Goal: Transaction & Acquisition: Purchase product/service

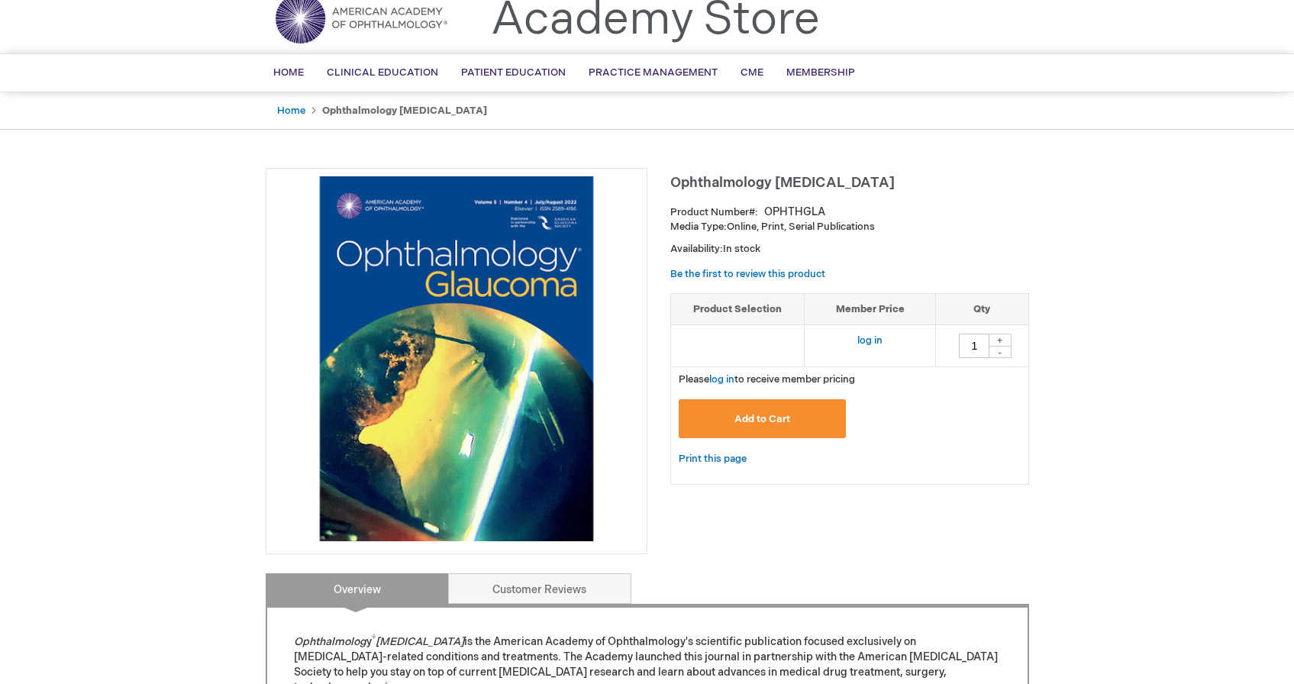
scroll to position [61, 0]
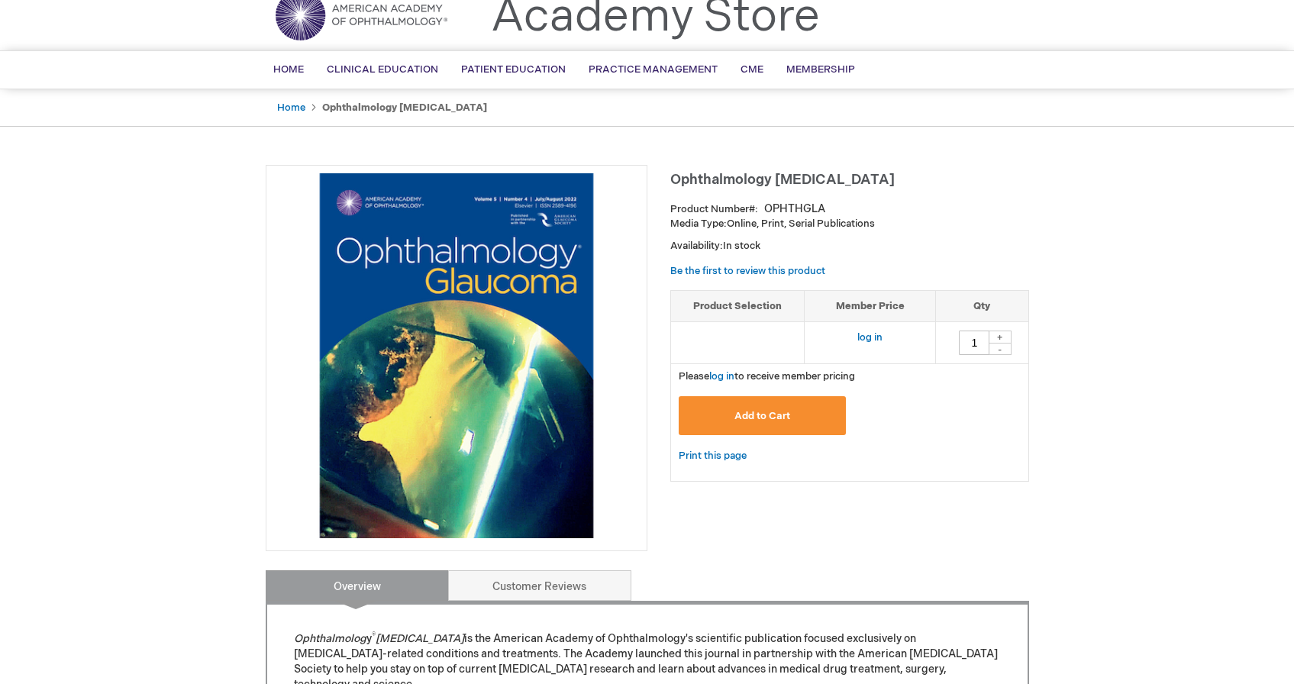
click at [795, 407] on button "Add to Cart" at bounding box center [763, 415] width 168 height 39
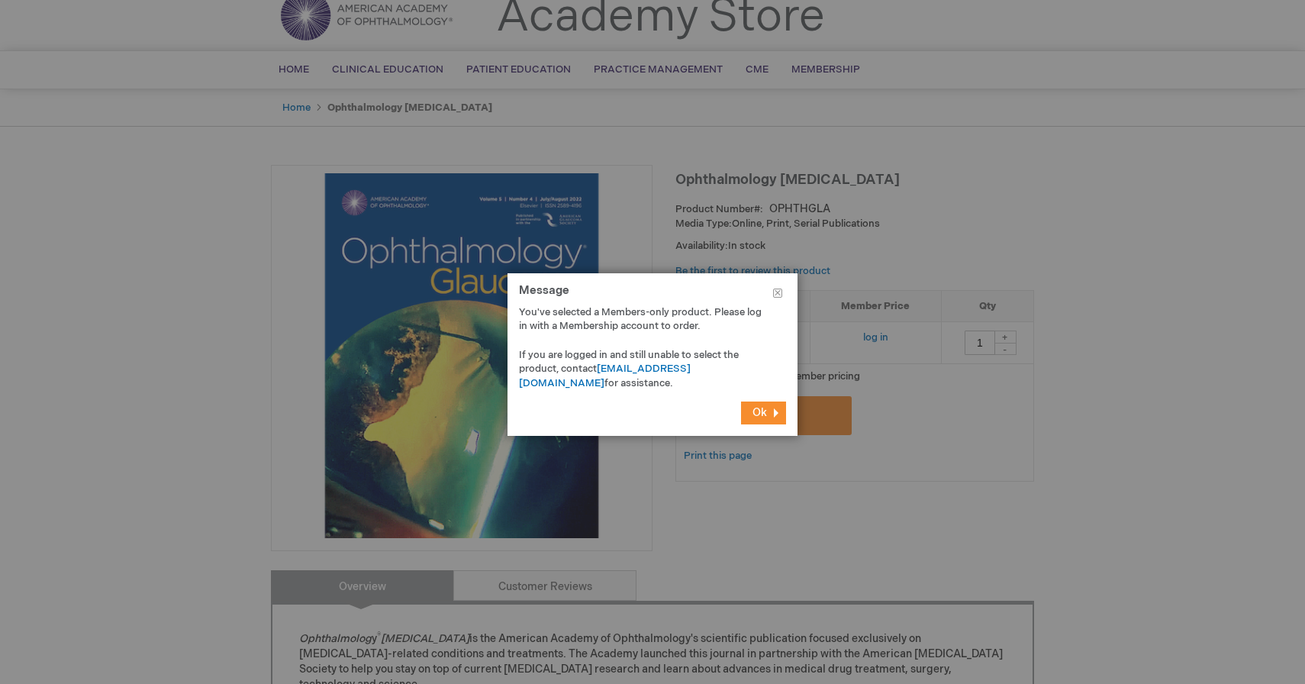
click at [754, 408] on span "Ok" at bounding box center [760, 412] width 15 height 13
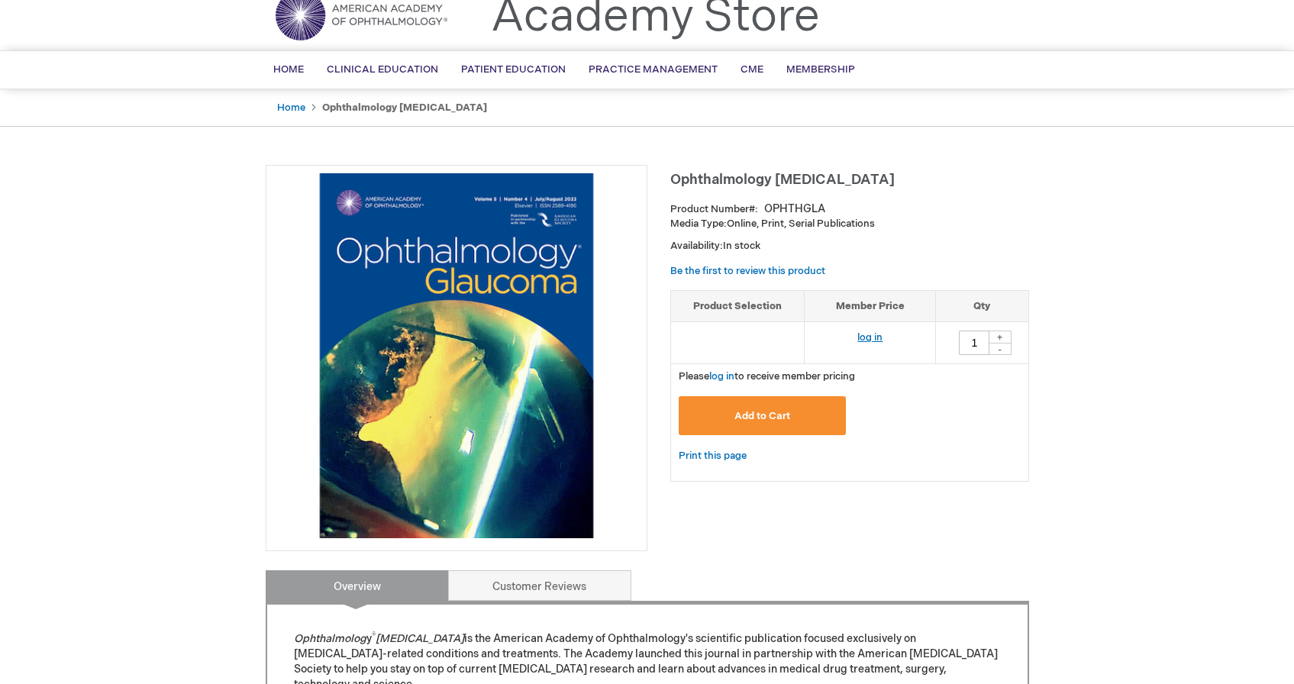
click at [869, 342] on link "log in" at bounding box center [869, 337] width 25 height 12
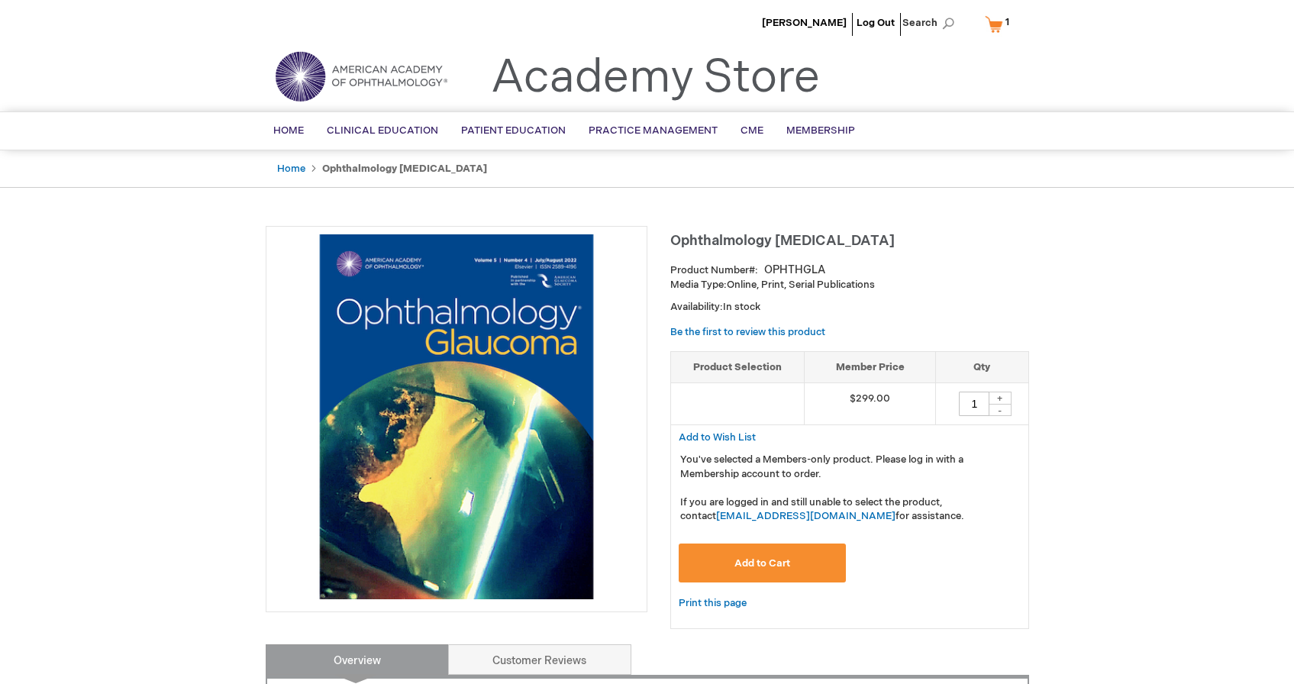
click at [792, 562] on button "Add to Cart" at bounding box center [763, 563] width 168 height 39
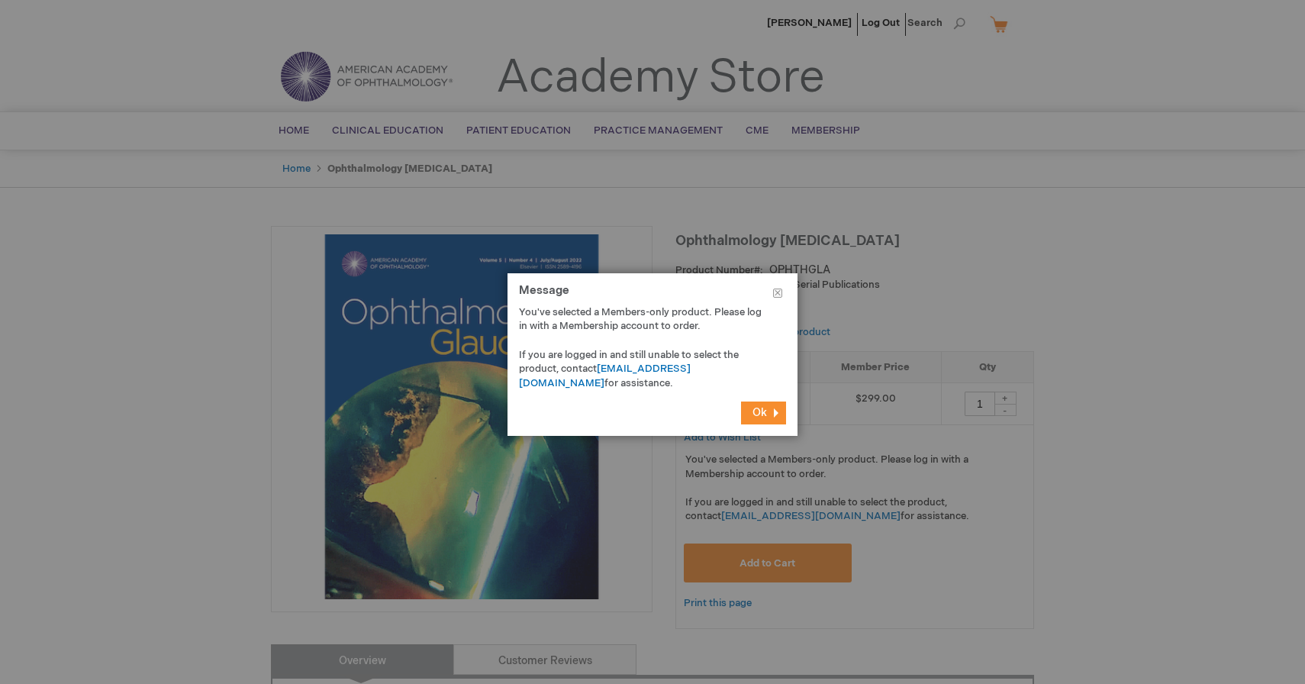
click at [767, 411] on button "Ok" at bounding box center [763, 413] width 45 height 23
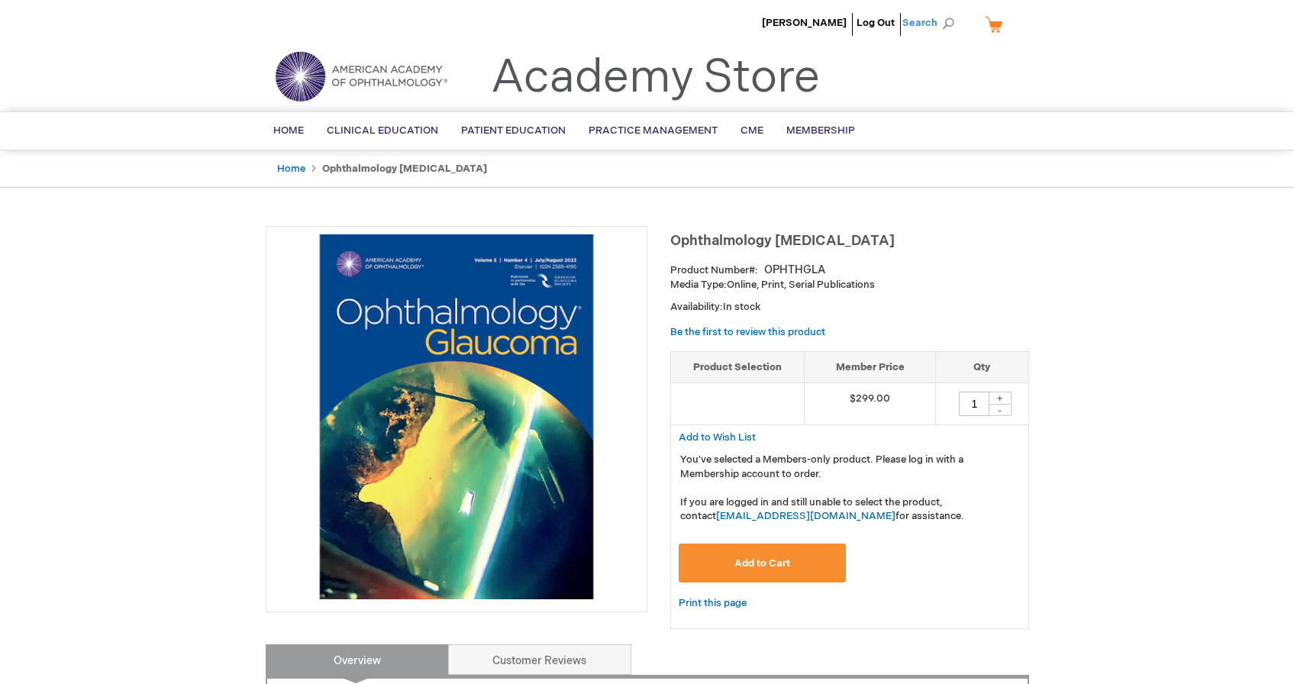
click at [951, 25] on span "Search" at bounding box center [931, 23] width 58 height 31
type input "journal"
click at [942, 11] on button "Search" at bounding box center [948, 23] width 12 height 24
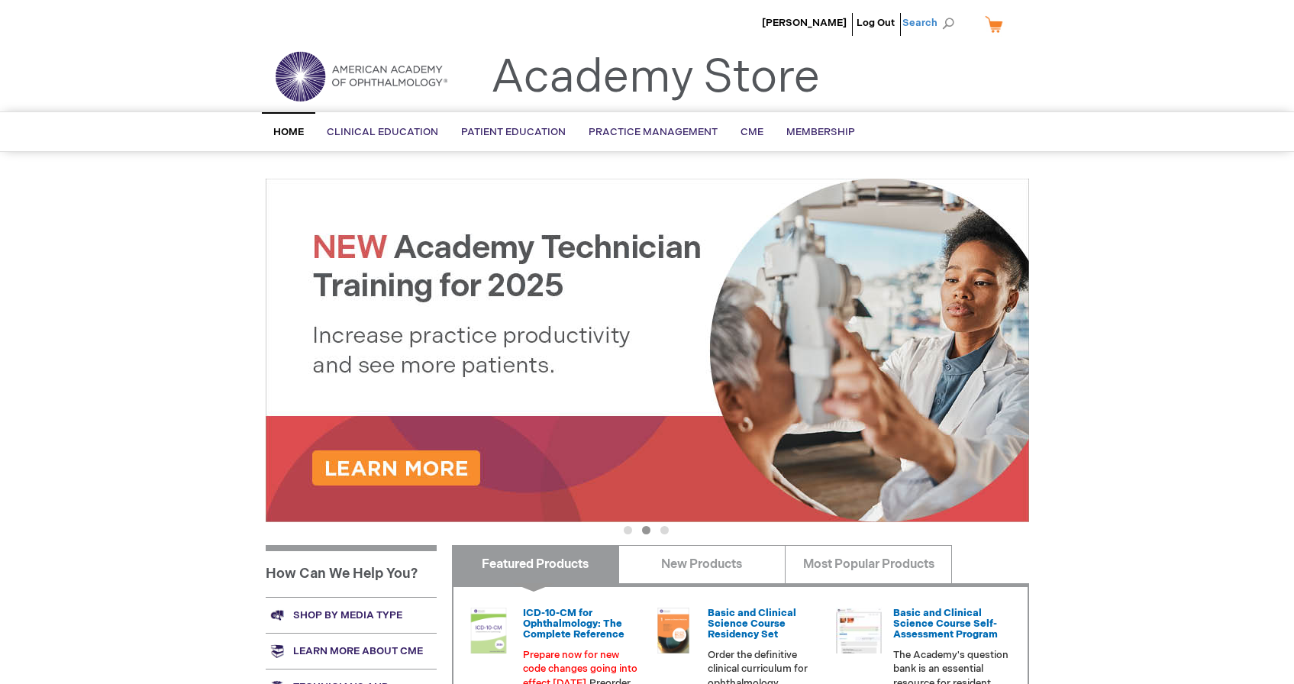
click at [950, 21] on span "Search" at bounding box center [931, 23] width 58 height 31
type input "journal"
click at [942, 11] on button "Search" at bounding box center [948, 23] width 12 height 24
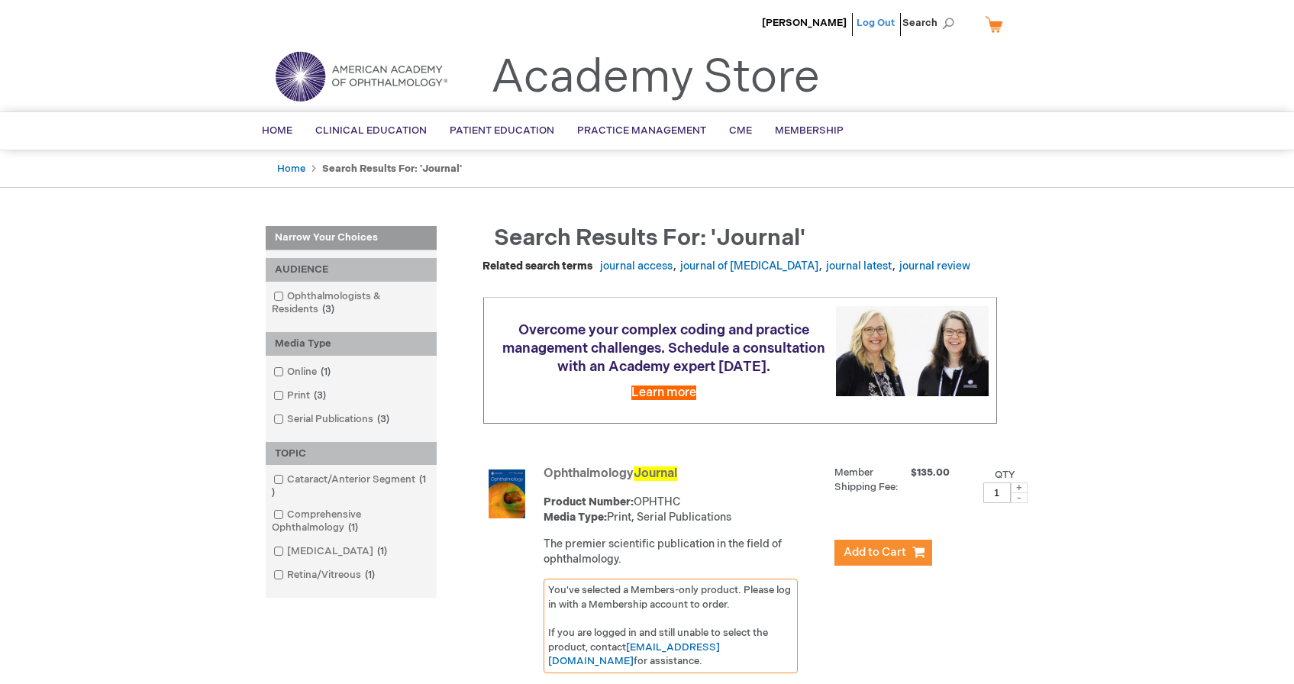
click at [879, 21] on link "Log Out" at bounding box center [876, 23] width 38 height 12
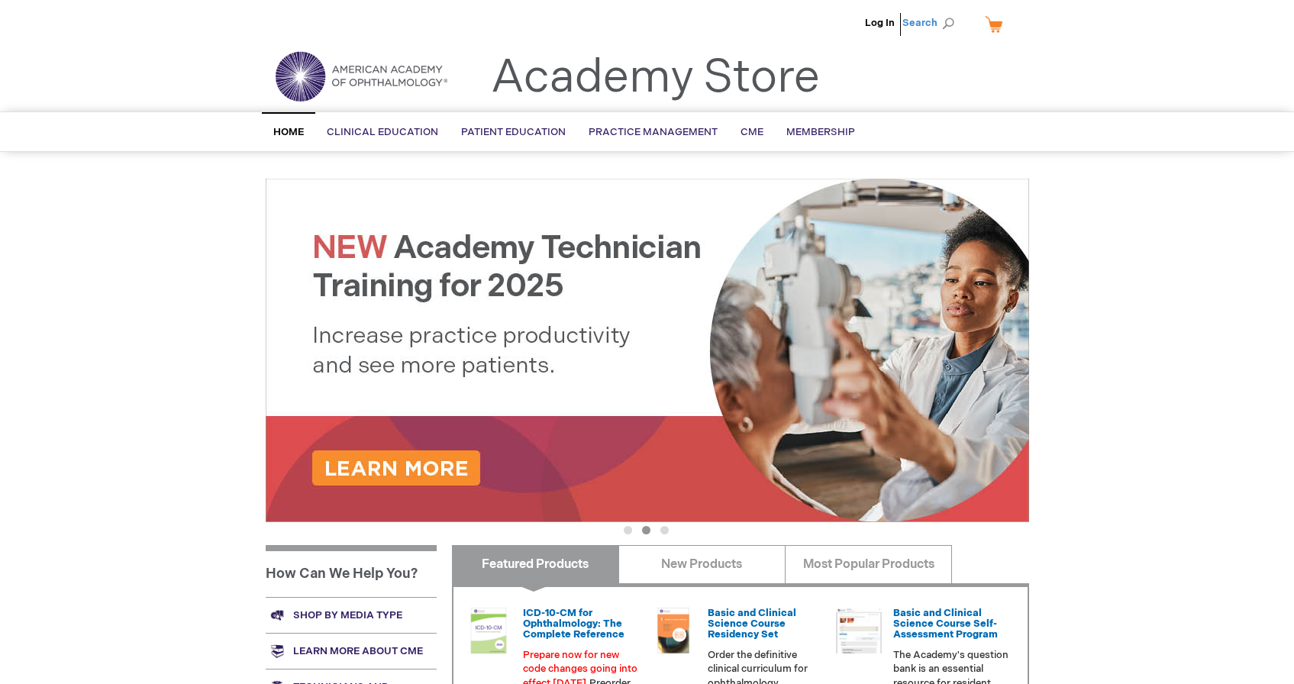
click at [948, 18] on span "Search" at bounding box center [931, 23] width 58 height 31
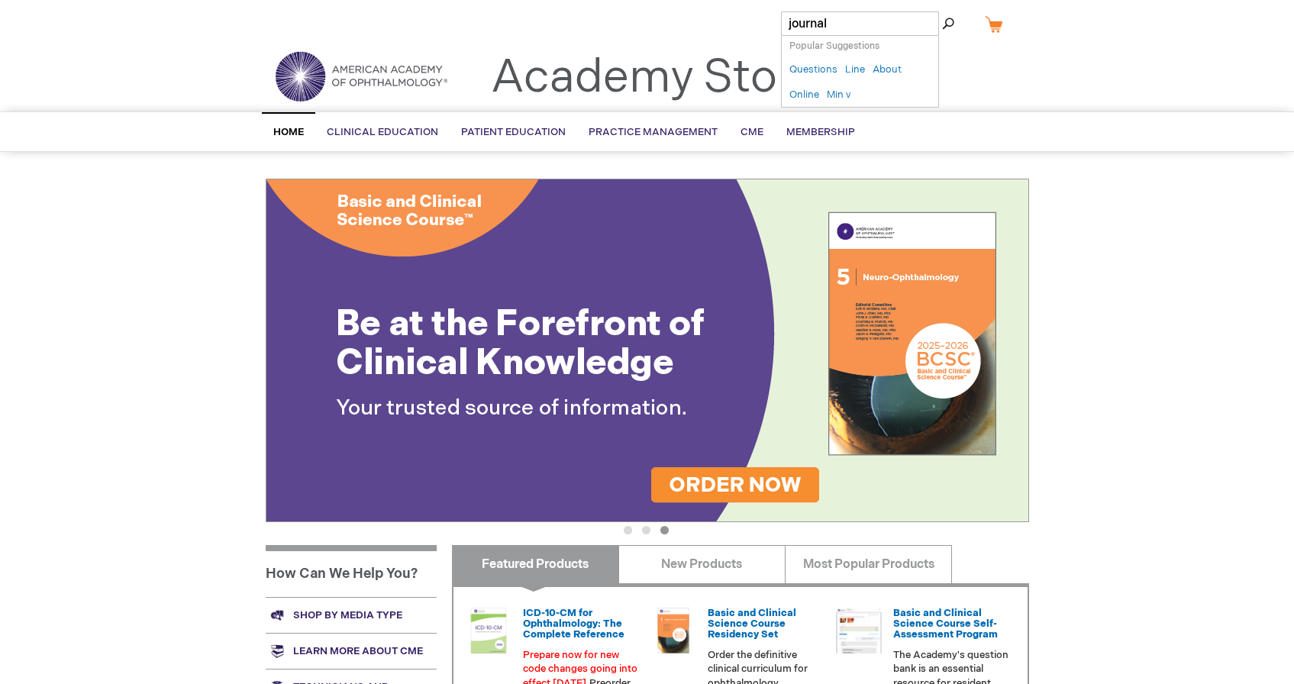
type input "journal"
click at [942, 11] on button "Search" at bounding box center [948, 23] width 12 height 24
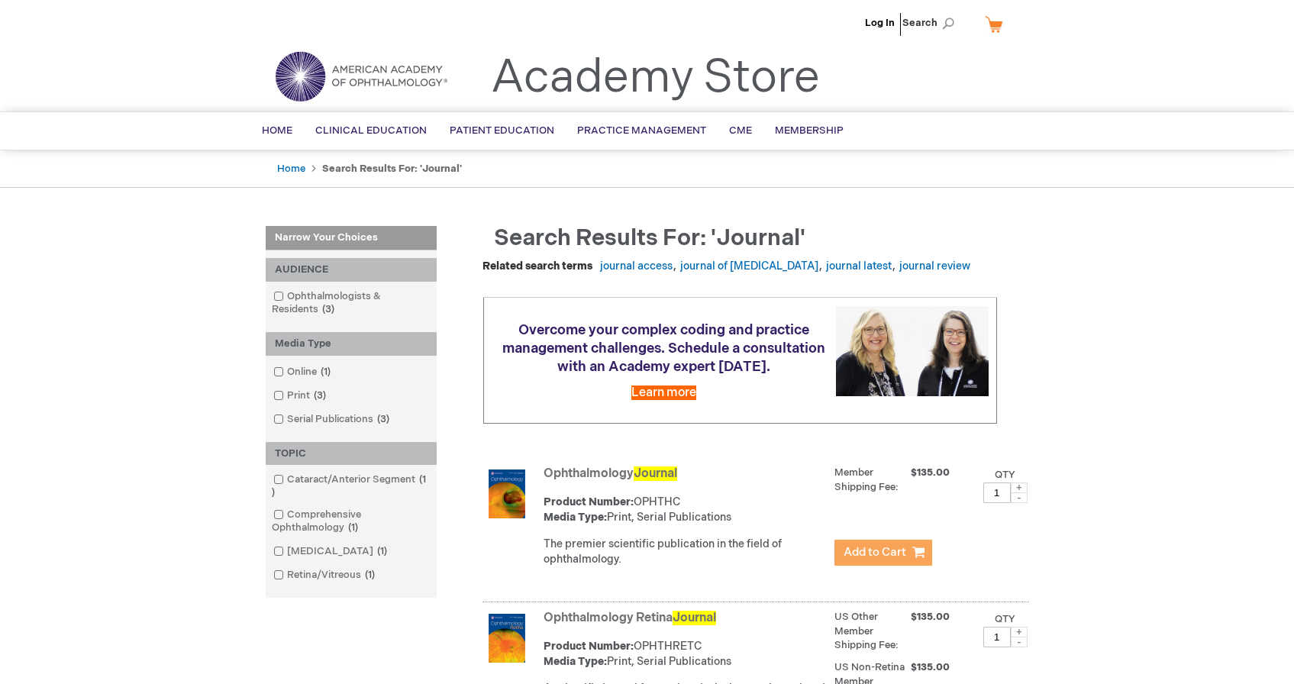
click at [860, 560] on span "Add to Cart" at bounding box center [875, 552] width 63 height 15
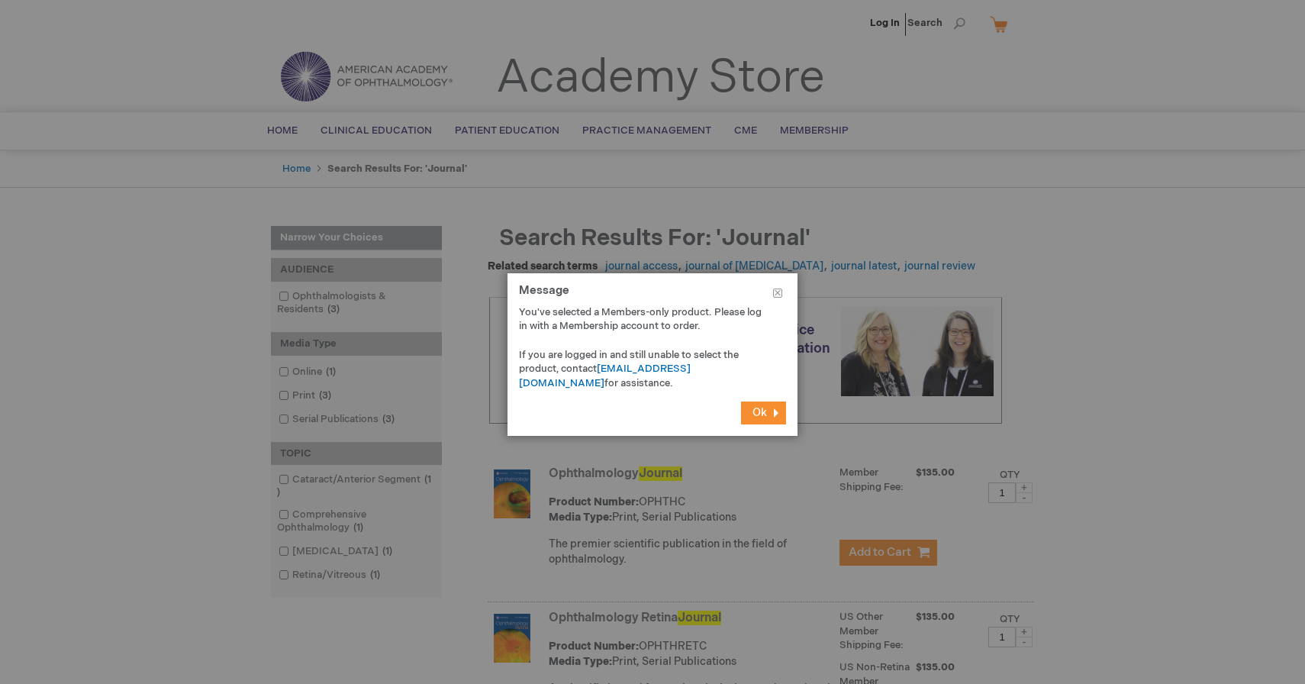
click at [765, 413] on span "Ok" at bounding box center [760, 412] width 15 height 13
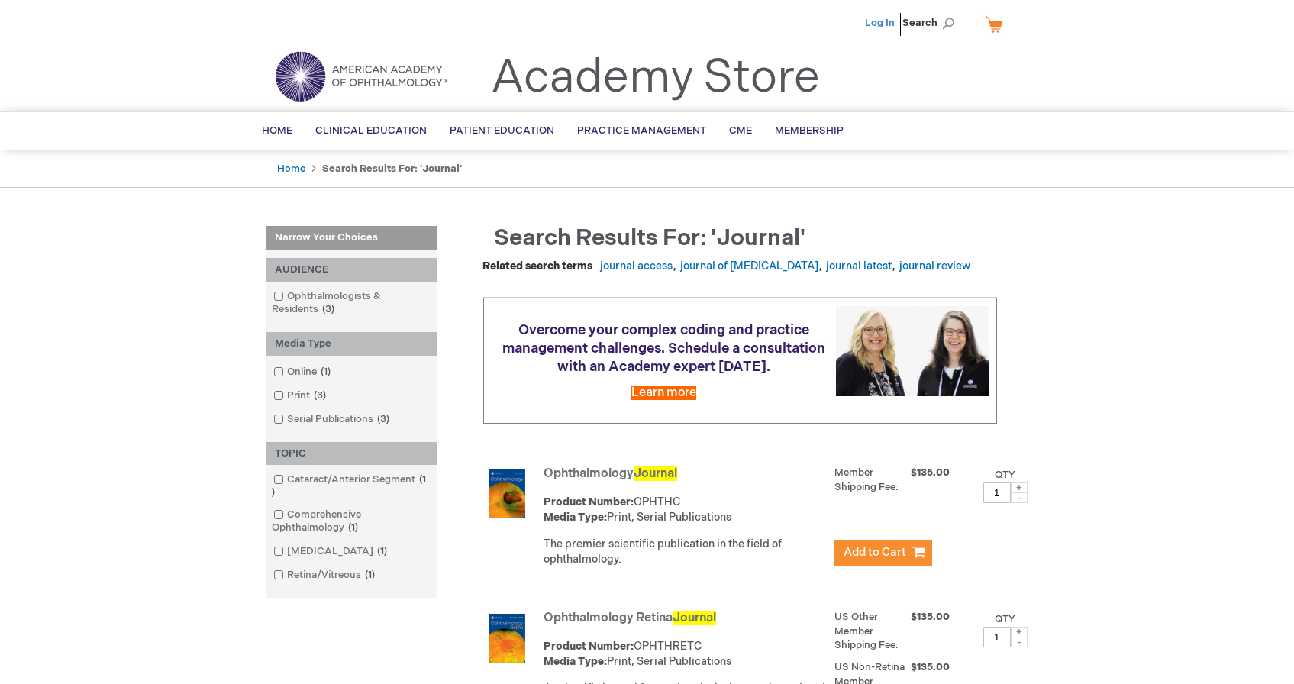
click at [877, 24] on link "Log In" at bounding box center [880, 23] width 30 height 12
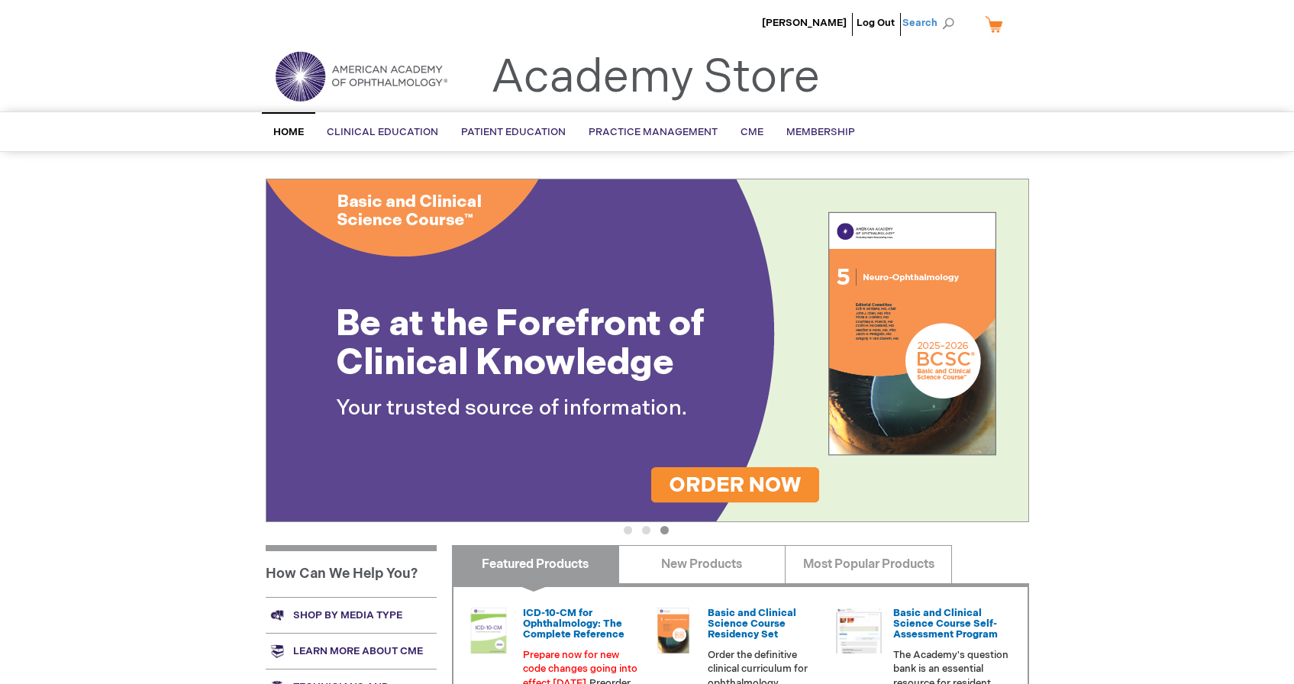
click at [949, 22] on span "Search" at bounding box center [931, 23] width 58 height 31
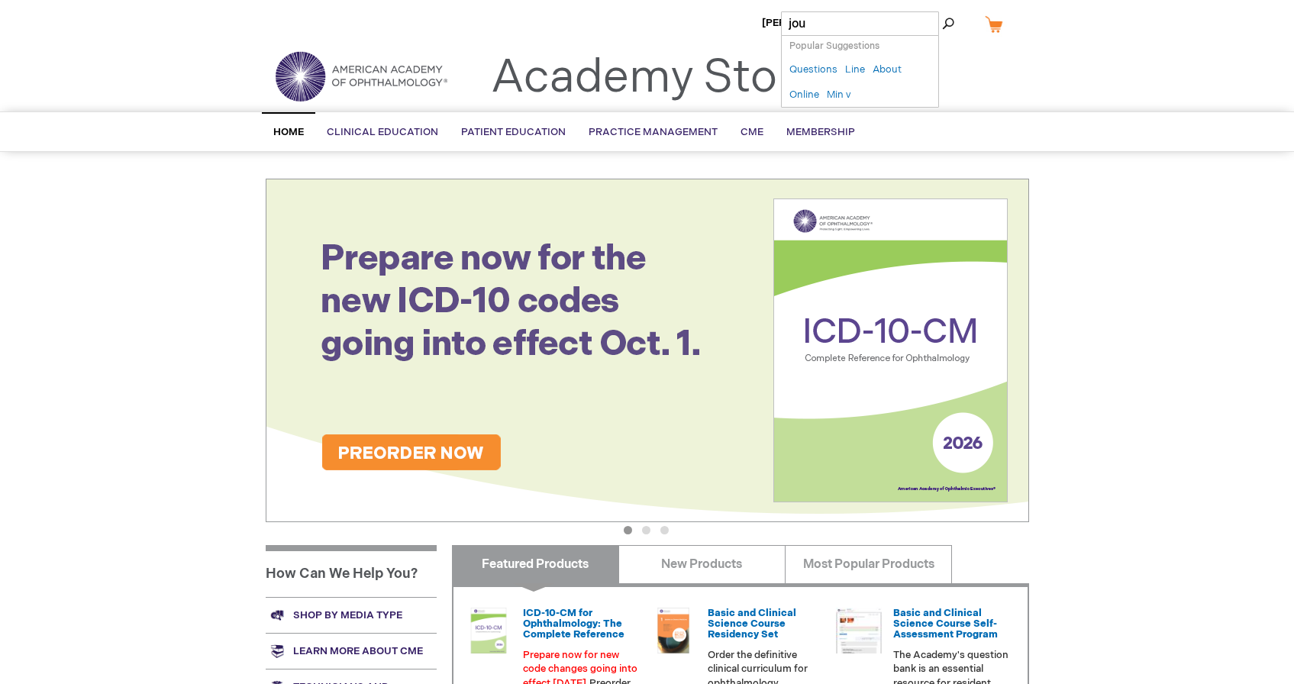
type input "jour"
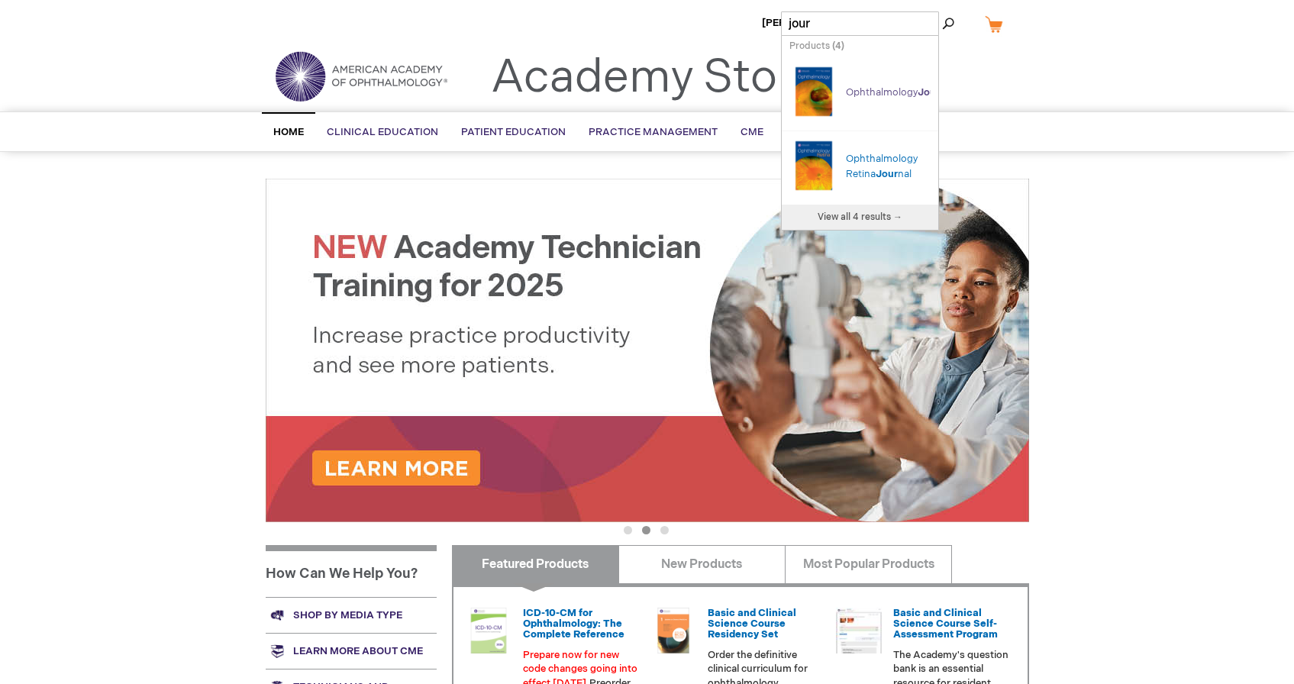
click at [889, 86] on link "Ophthalmology Jour nal" at bounding box center [900, 92] width 108 height 12
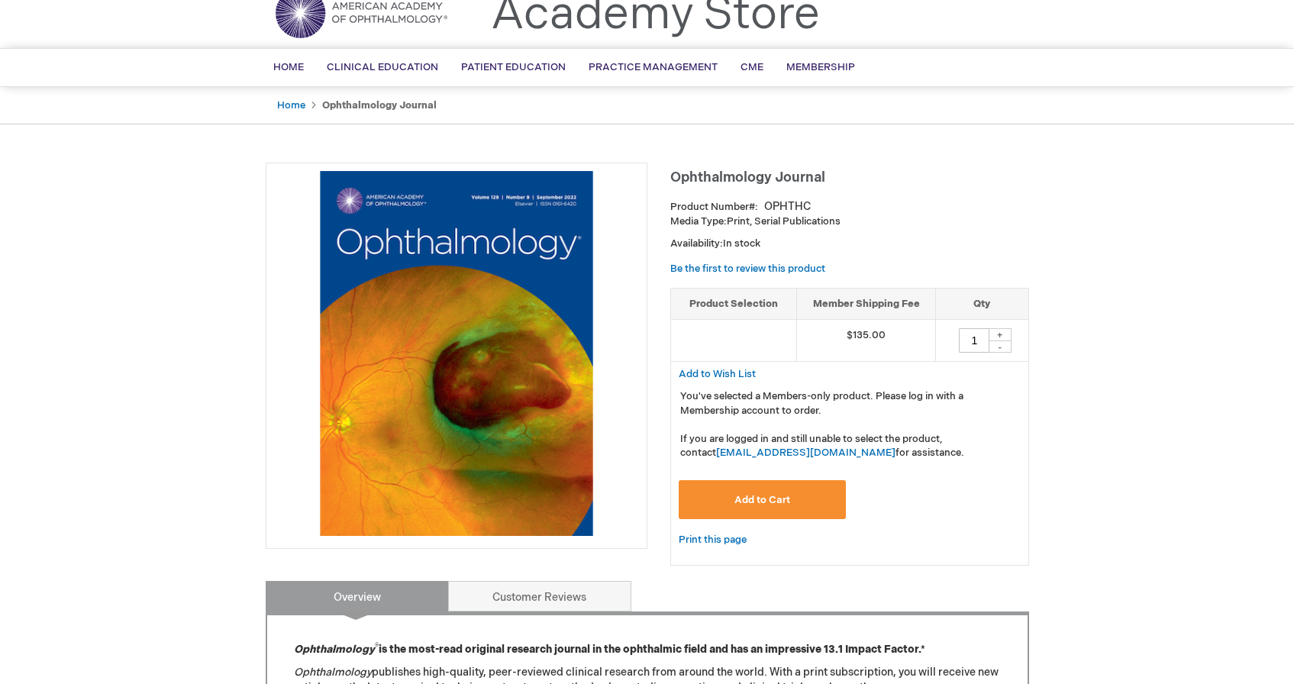
scroll to position [92, 0]
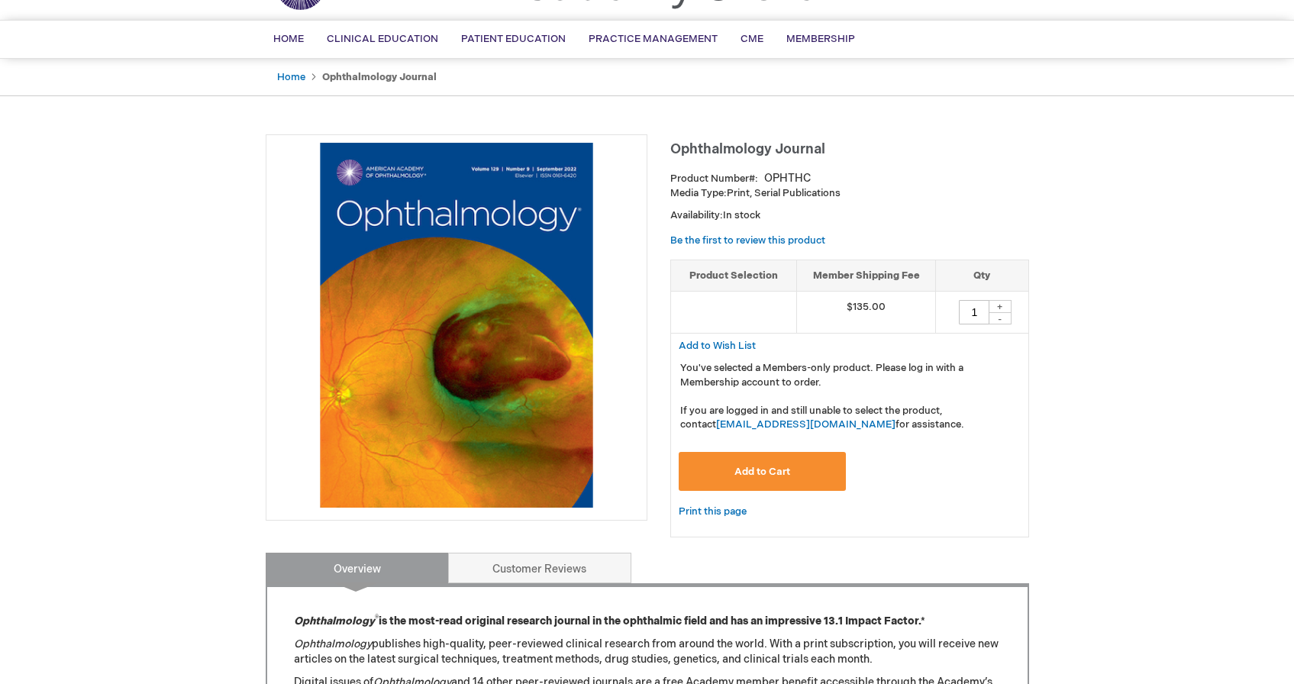
click at [783, 463] on button "Add to Cart" at bounding box center [763, 471] width 168 height 39
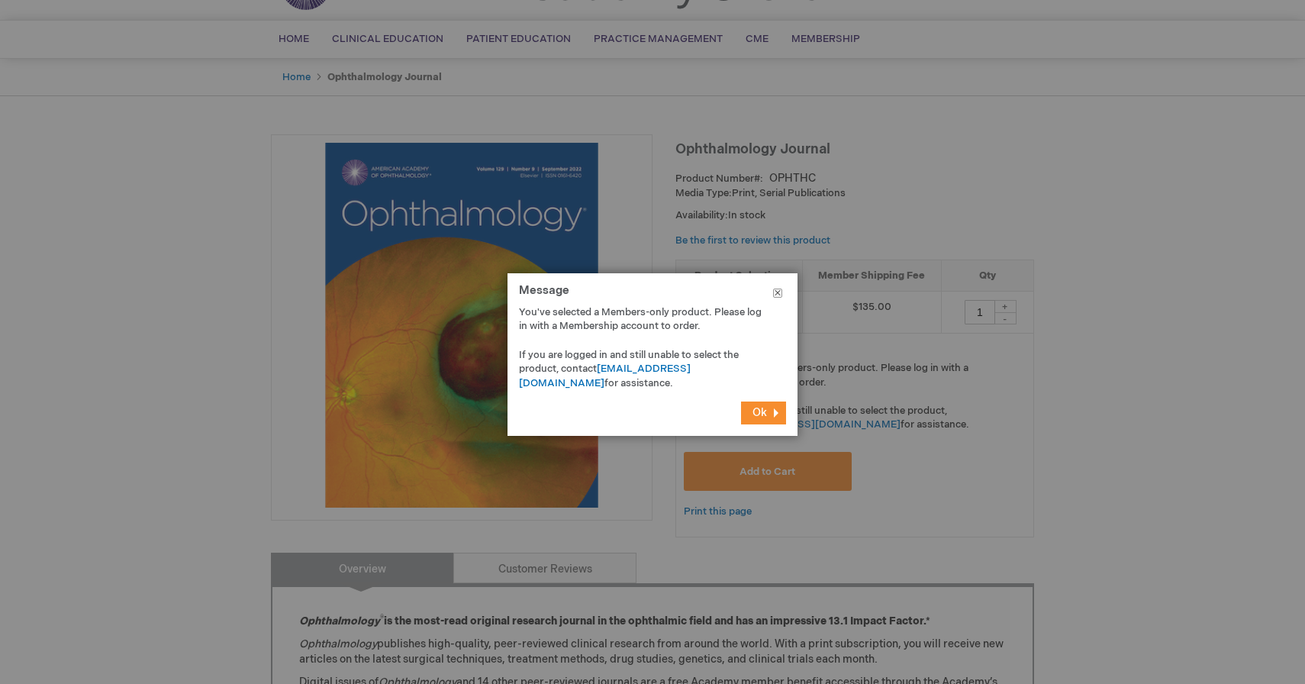
click at [779, 294] on button "Close" at bounding box center [778, 296] width 40 height 46
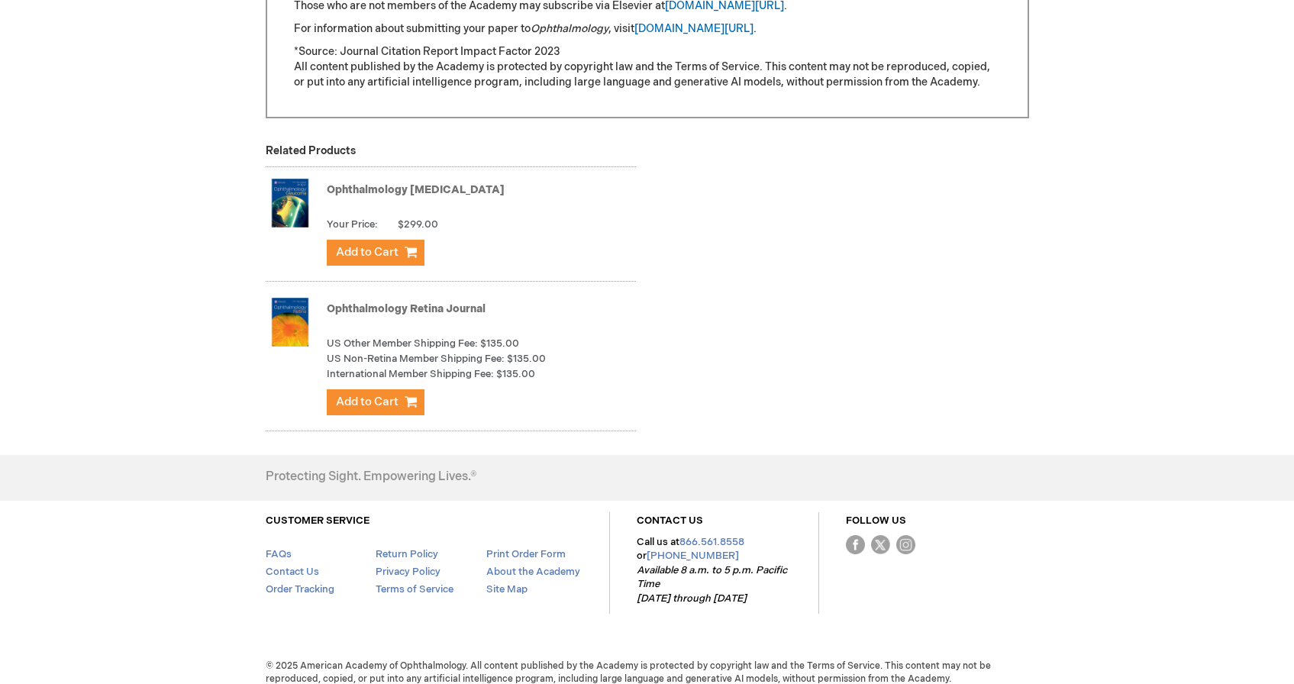
scroll to position [916, 0]
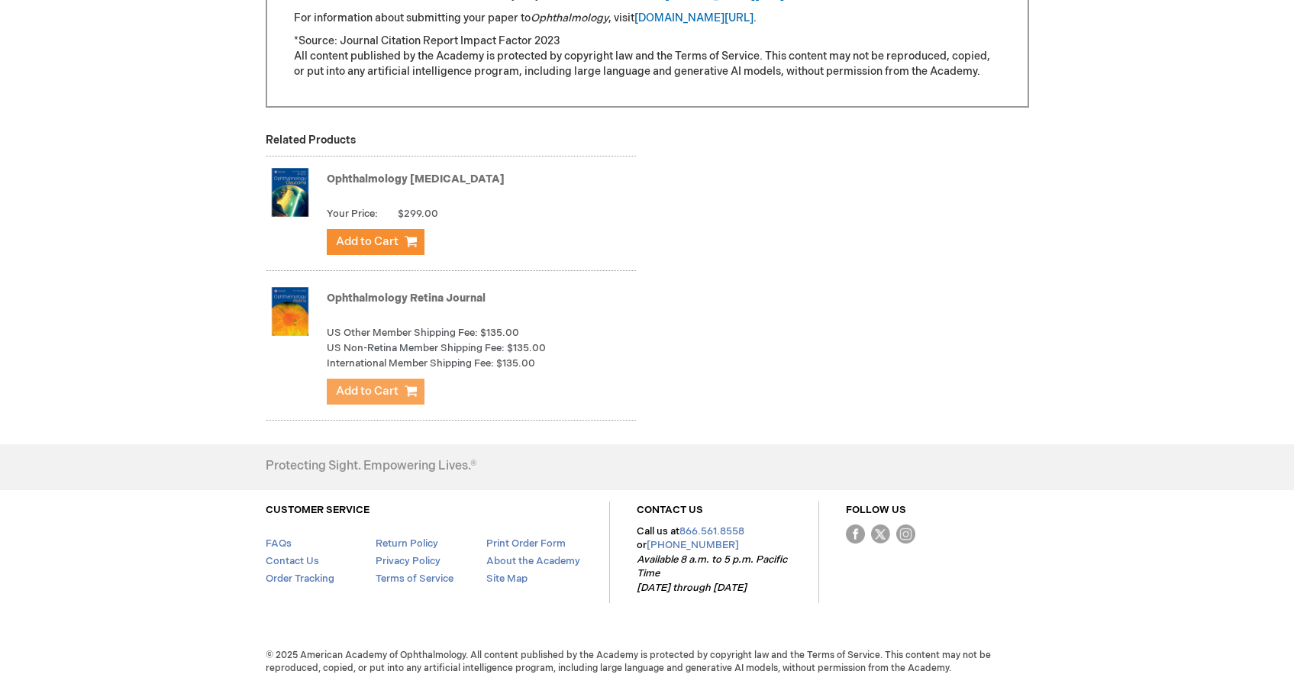
click at [380, 389] on span "Add to Cart" at bounding box center [367, 391] width 63 height 15
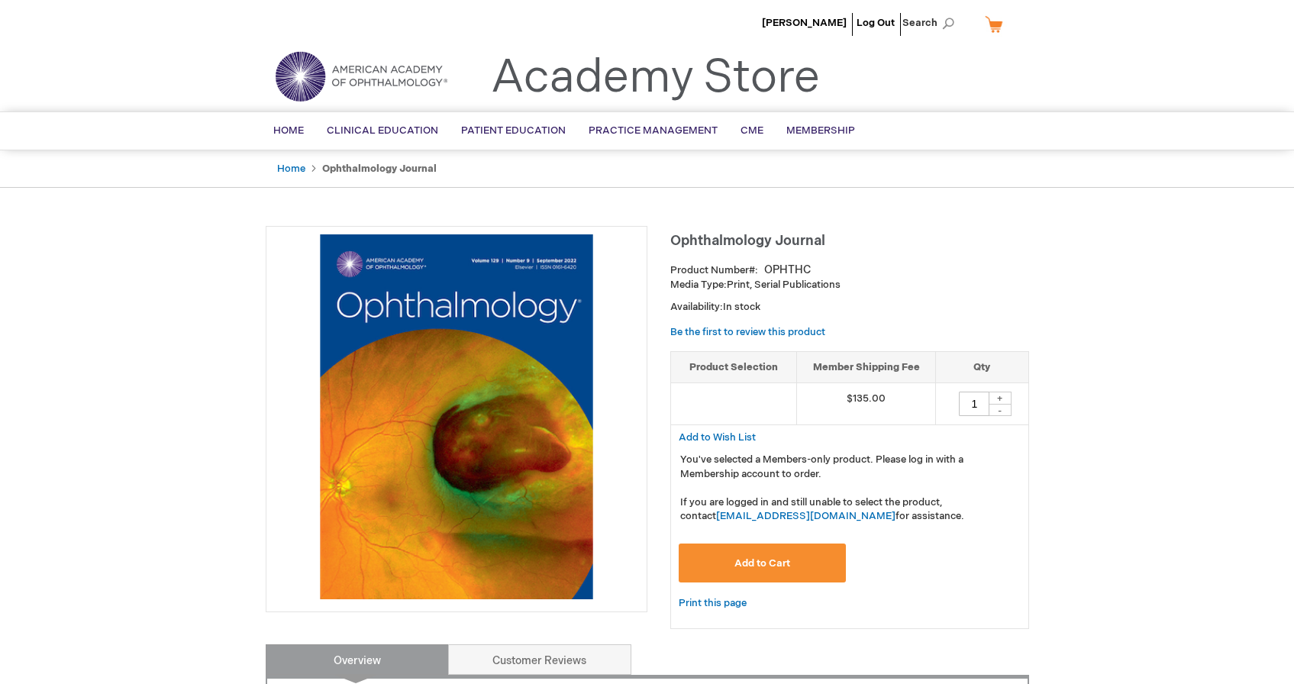
click at [745, 563] on span "Add to Cart" at bounding box center [762, 563] width 56 height 12
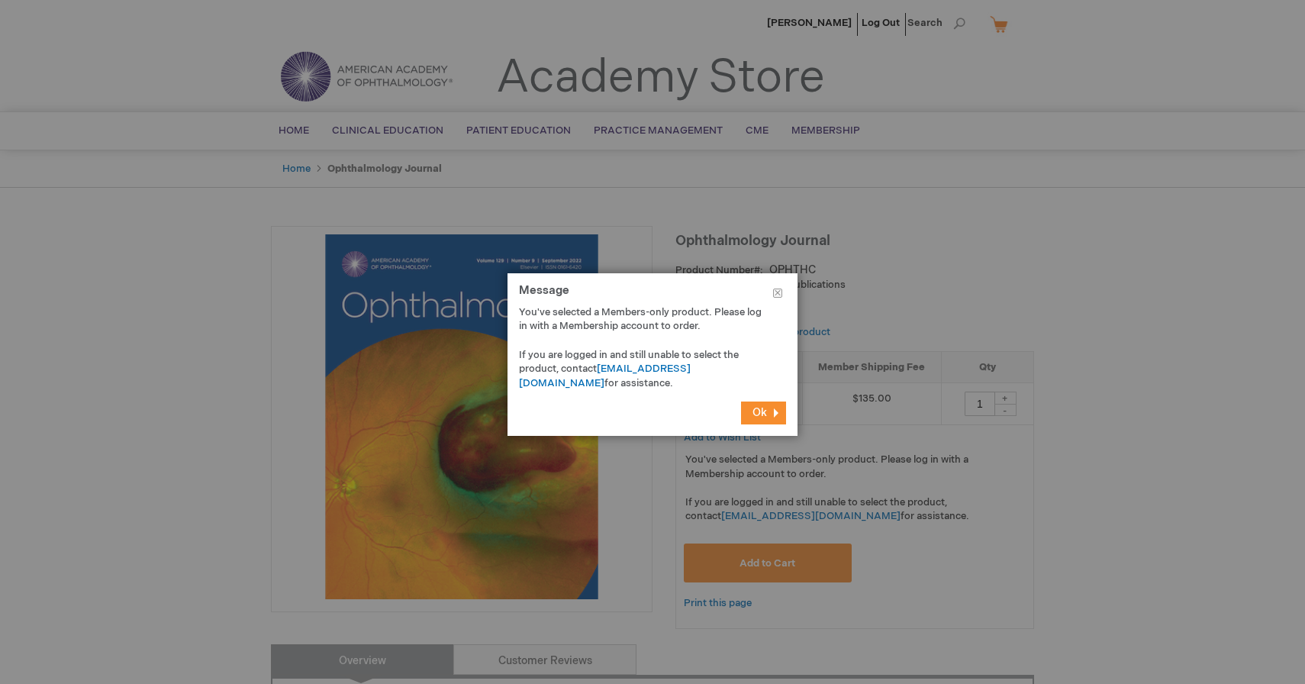
click at [767, 416] on button "Ok" at bounding box center [763, 413] width 45 height 23
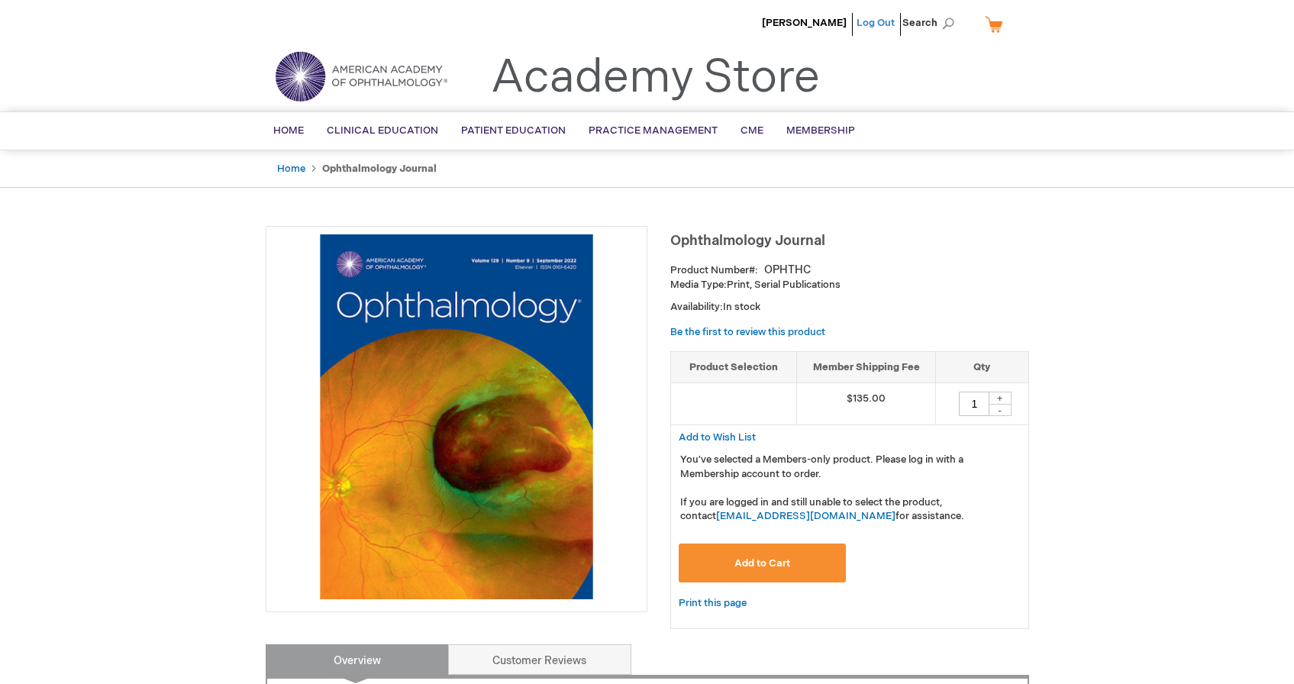
click at [875, 18] on link "Log Out" at bounding box center [876, 23] width 38 height 12
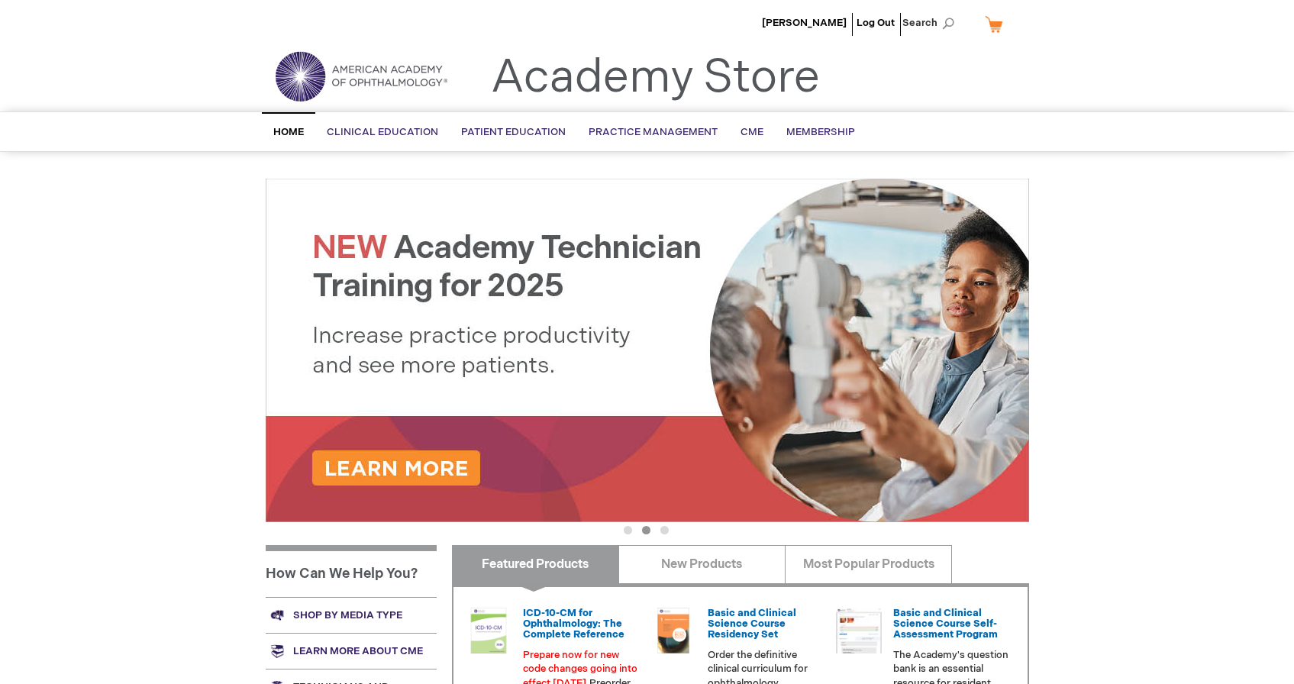
click at [996, 23] on link "My Cart" at bounding box center [1000, 24] width 37 height 27
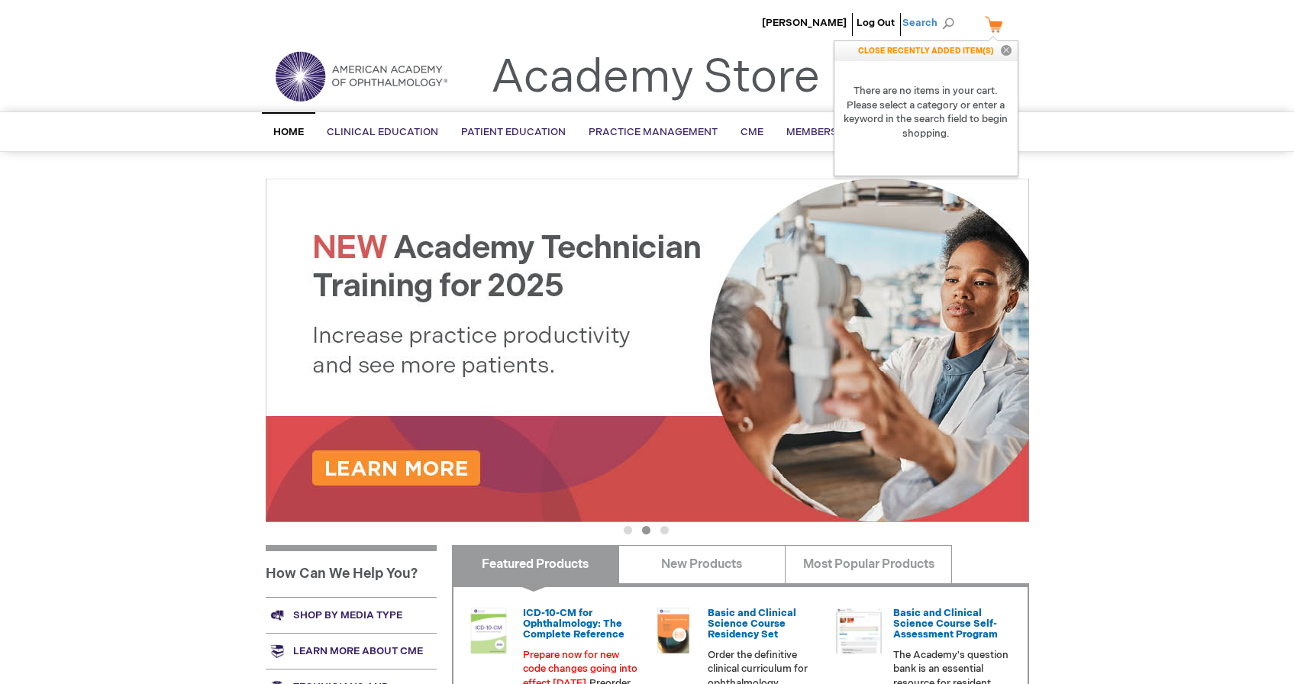
click at [936, 21] on span "Search" at bounding box center [931, 23] width 58 height 31
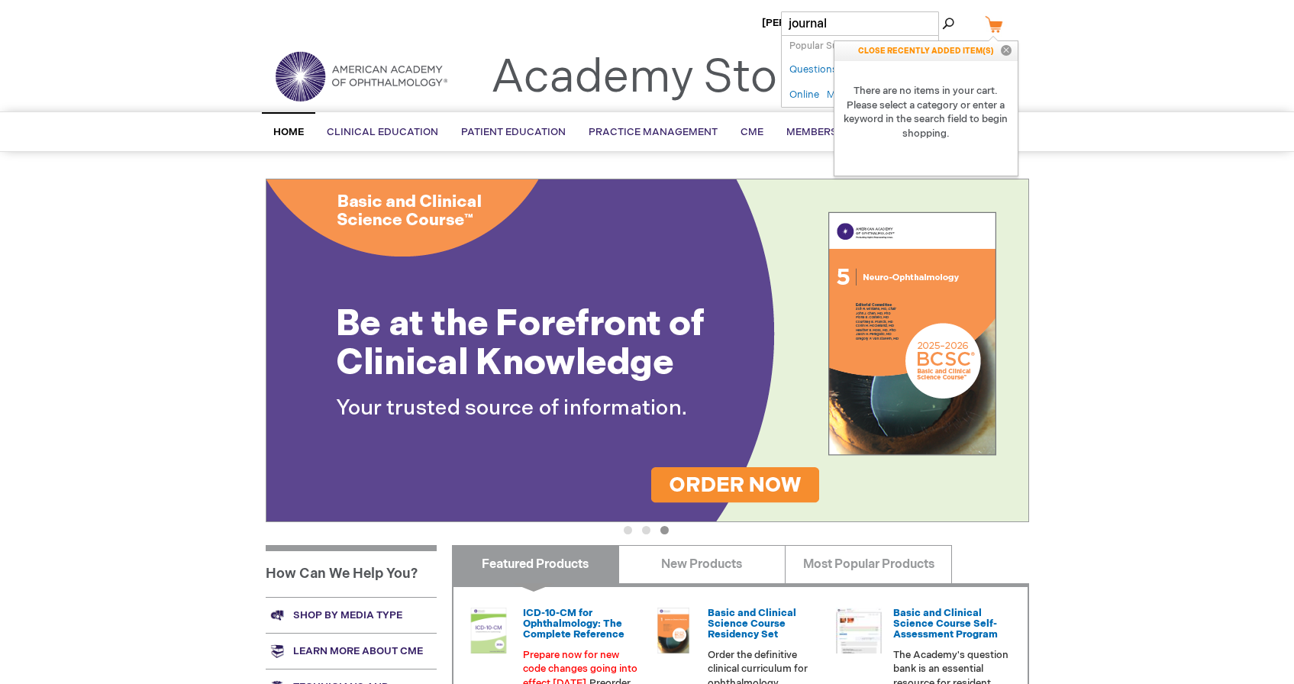
type input "journal"
click at [942, 11] on button "Search" at bounding box center [948, 23] width 12 height 24
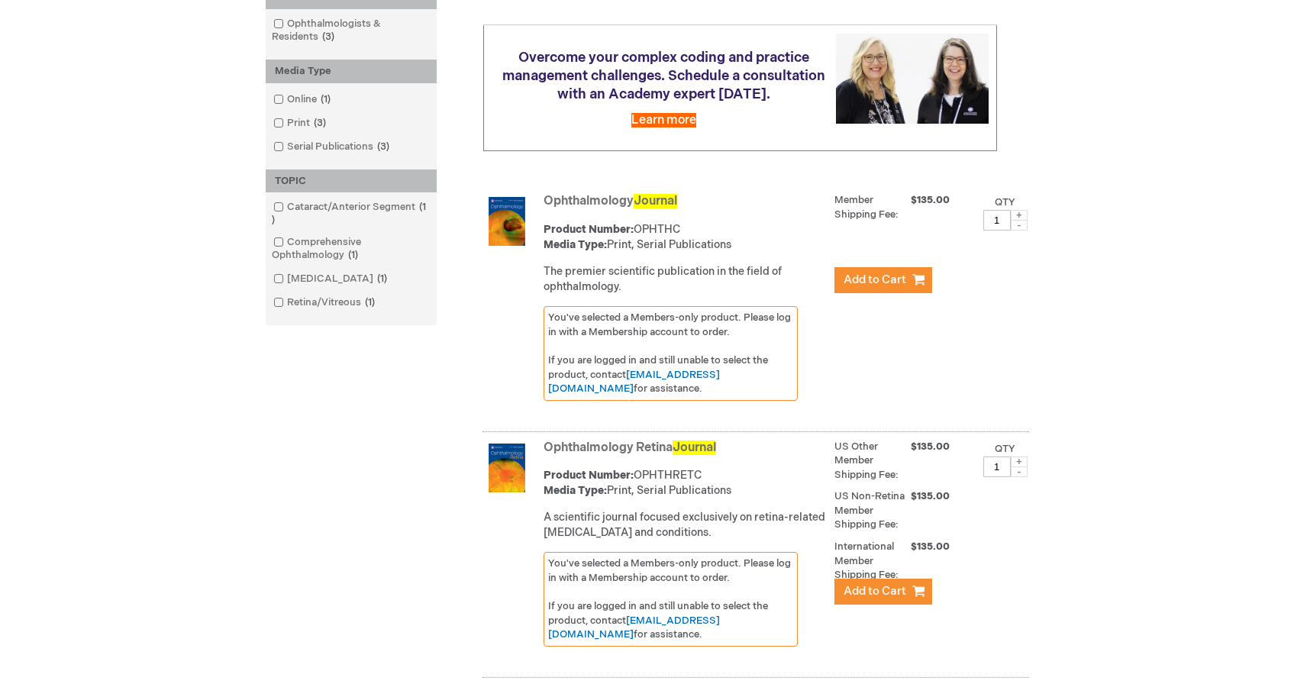
scroll to position [275, 0]
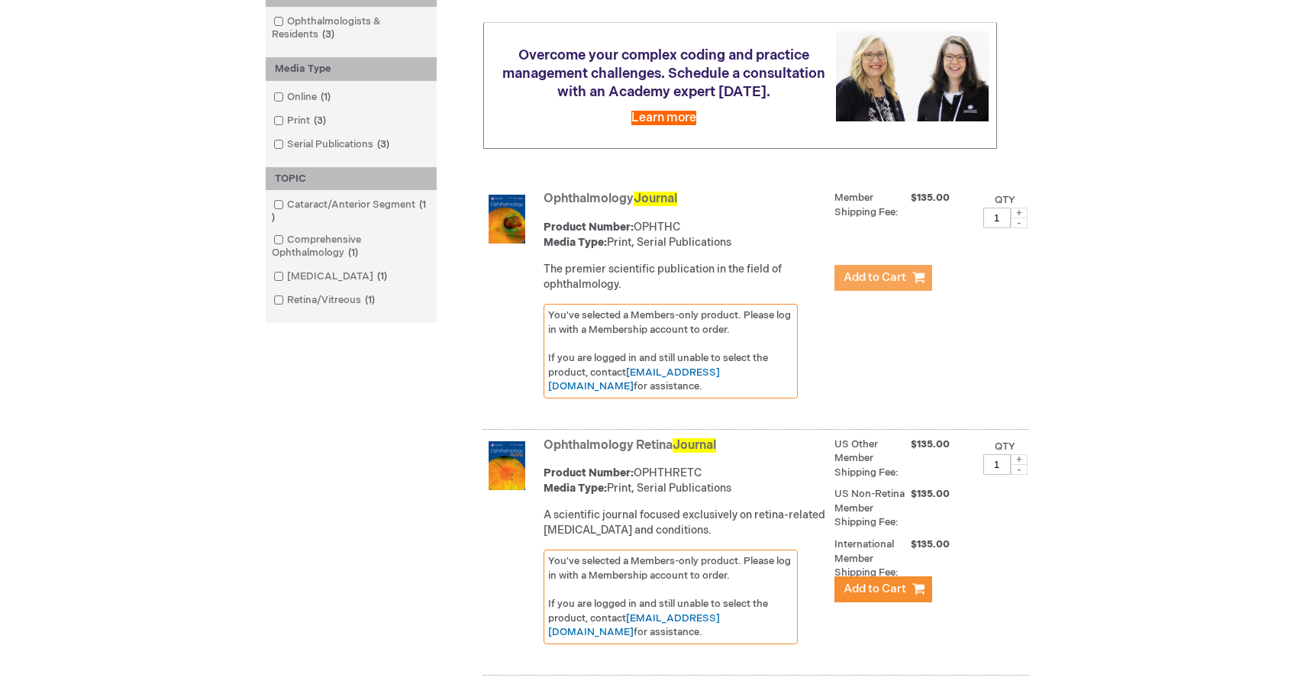
click at [862, 285] on span "Add to Cart" at bounding box center [875, 277] width 63 height 15
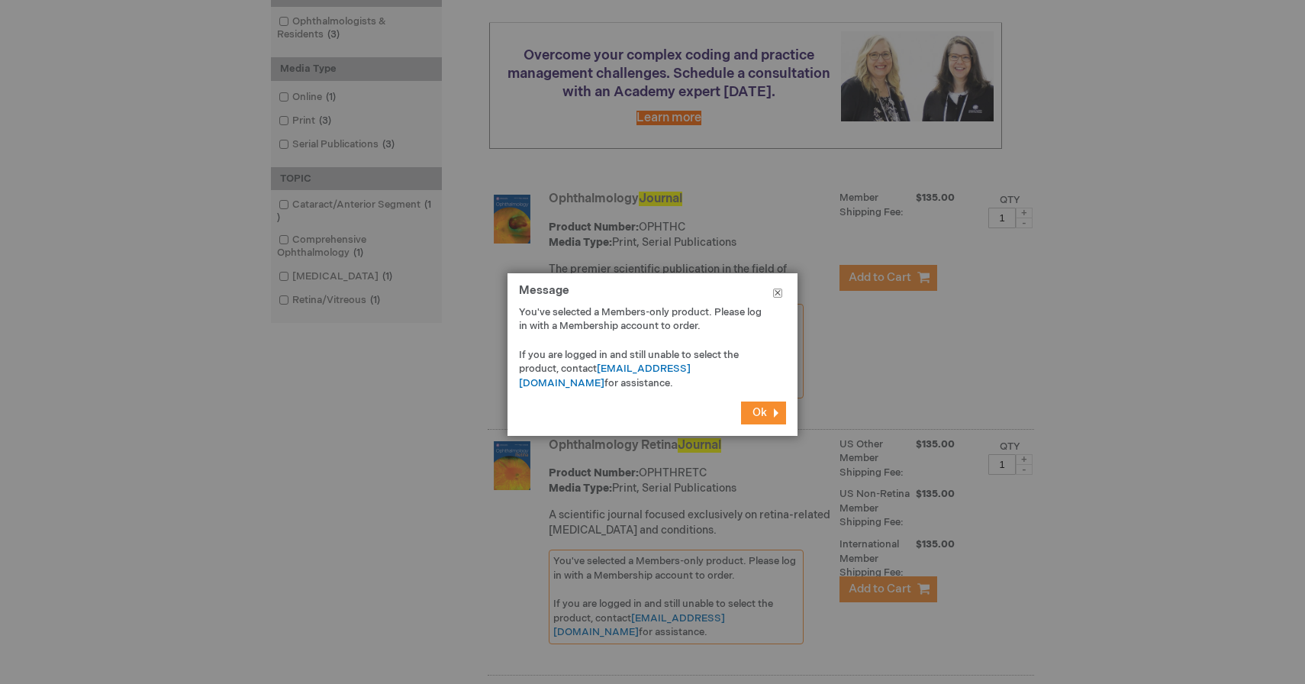
click at [782, 291] on button "Close" at bounding box center [778, 296] width 40 height 46
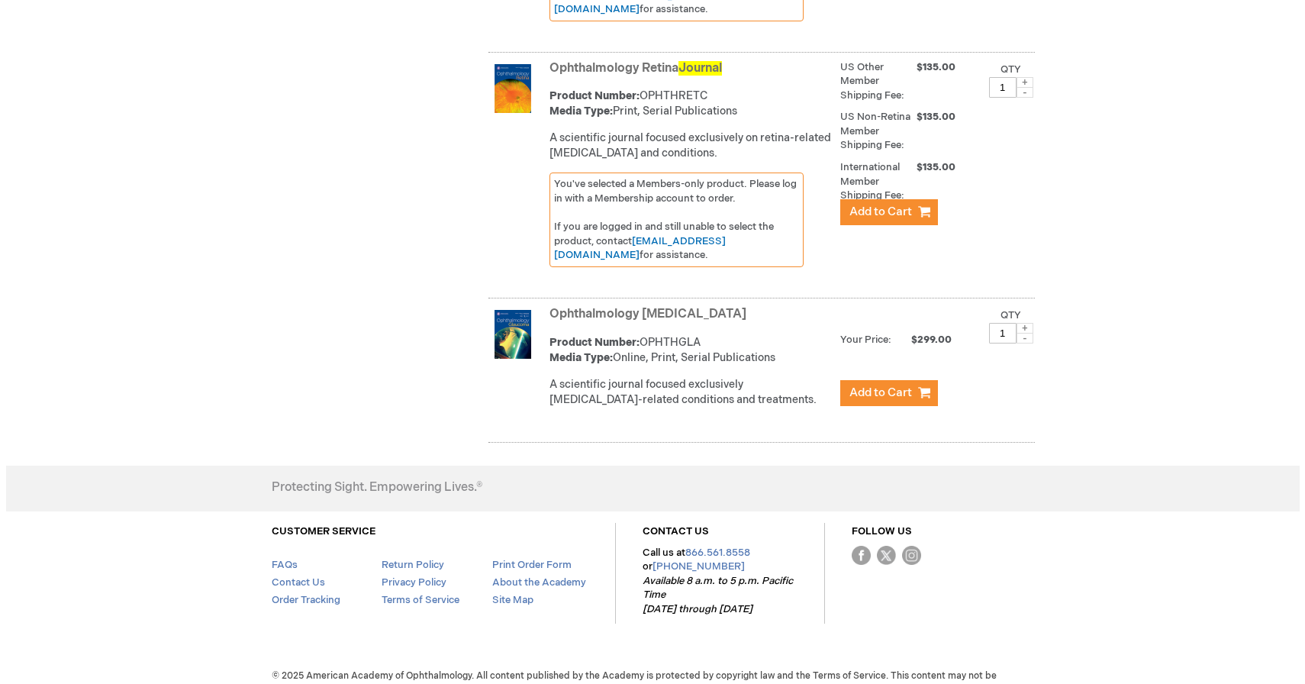
scroll to position [691, 0]
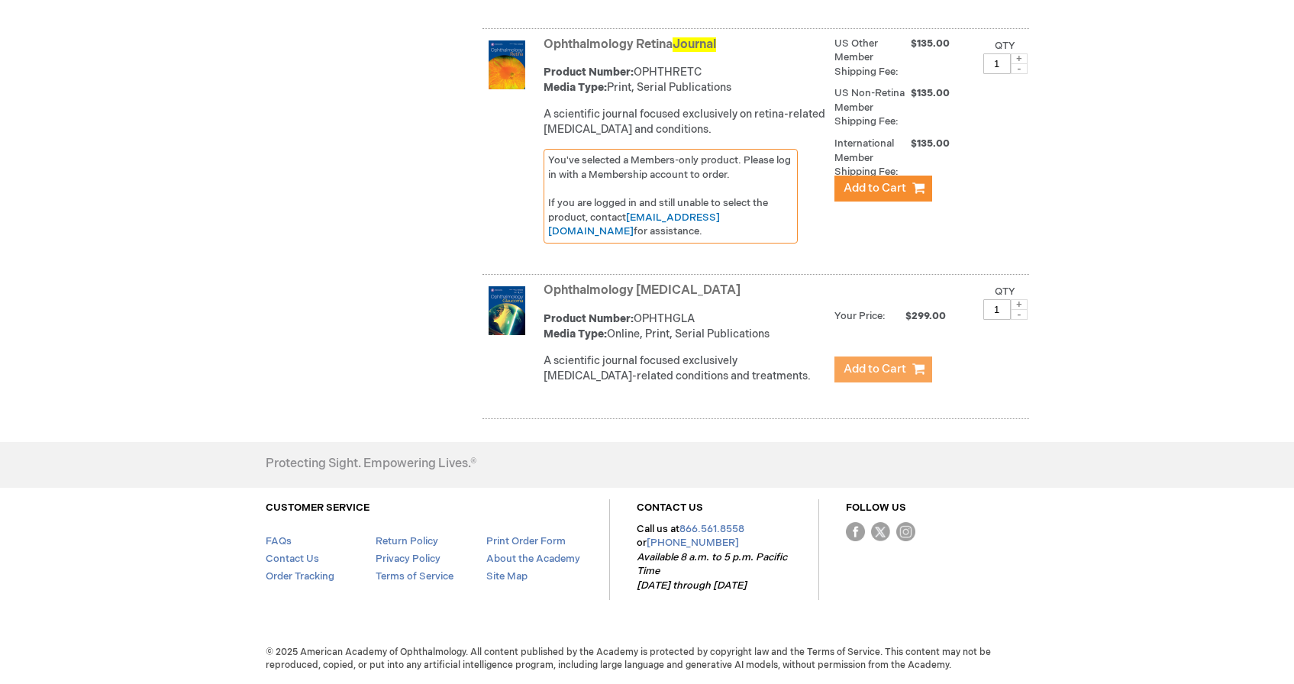
click at [862, 366] on span "Add to Cart" at bounding box center [875, 369] width 63 height 15
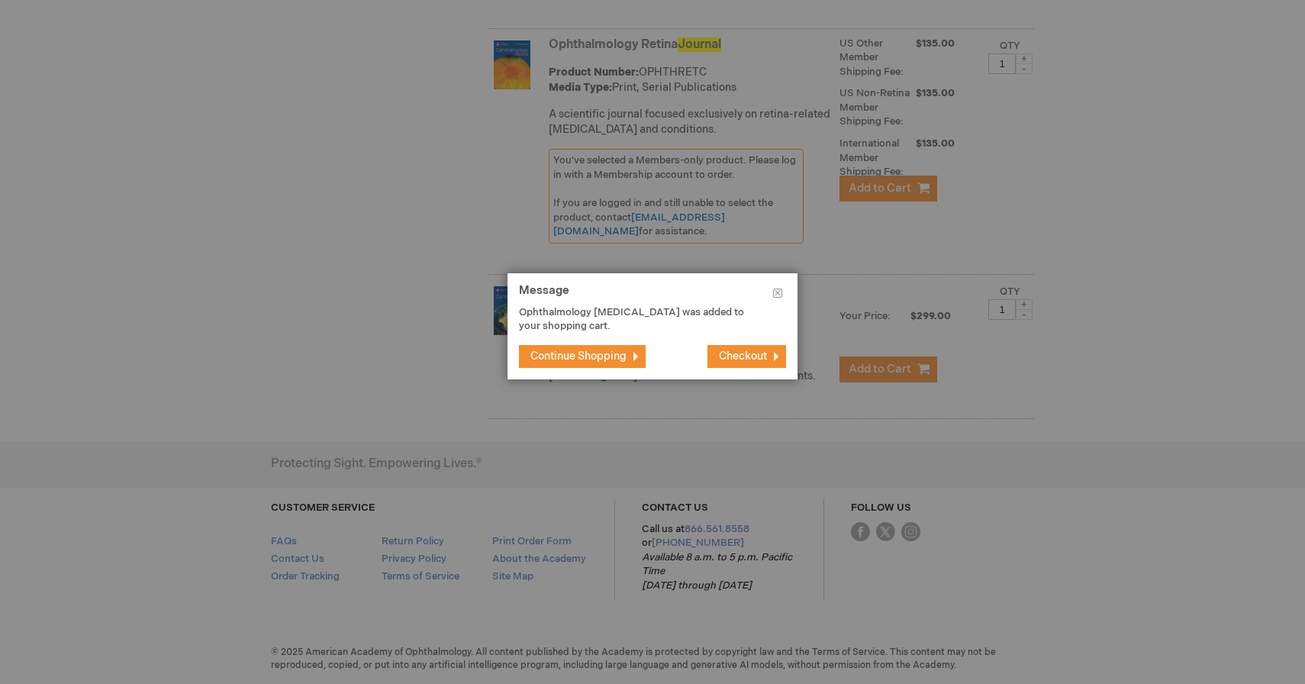
click at [727, 352] on span "Checkout" at bounding box center [743, 356] width 48 height 13
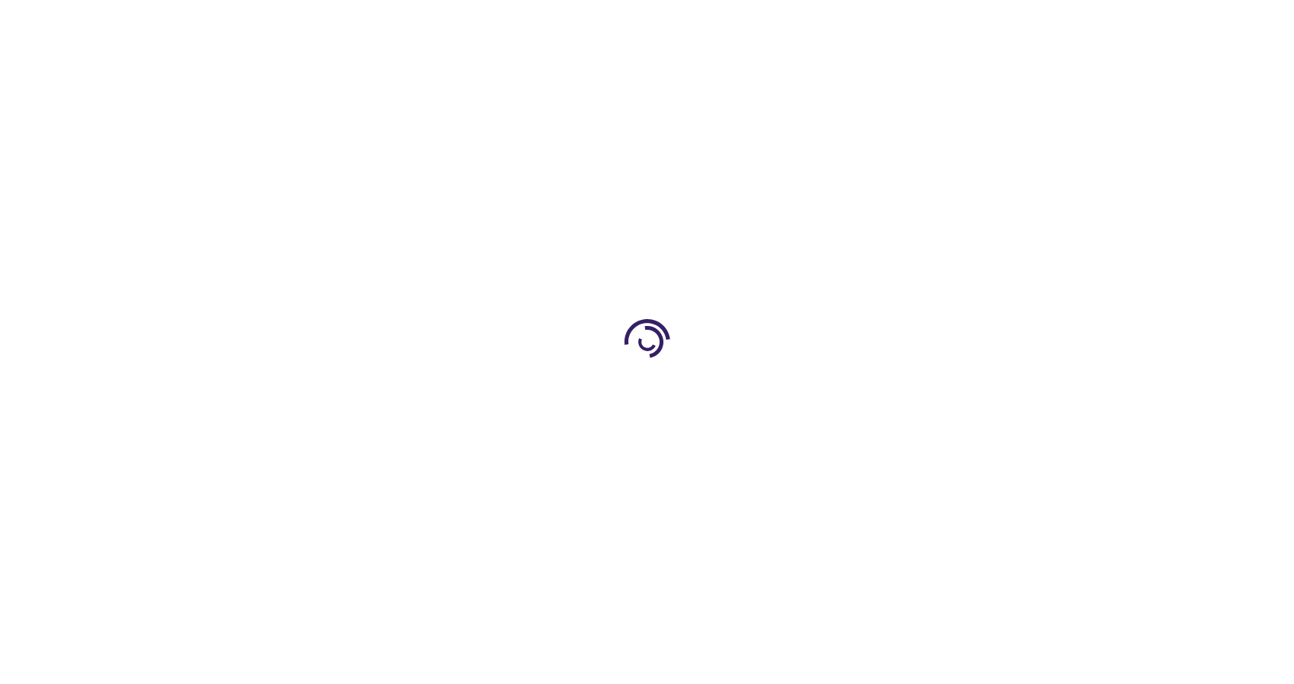
select select "US"
select select "35"
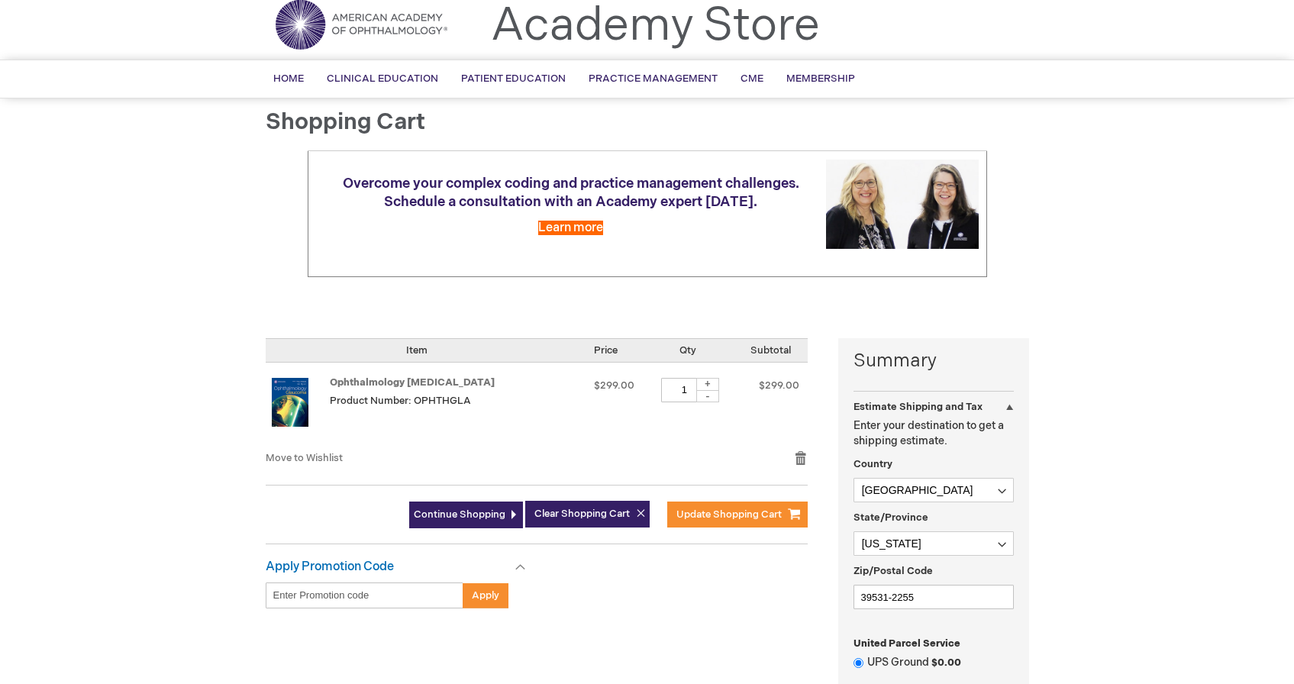
scroll to position [46, 0]
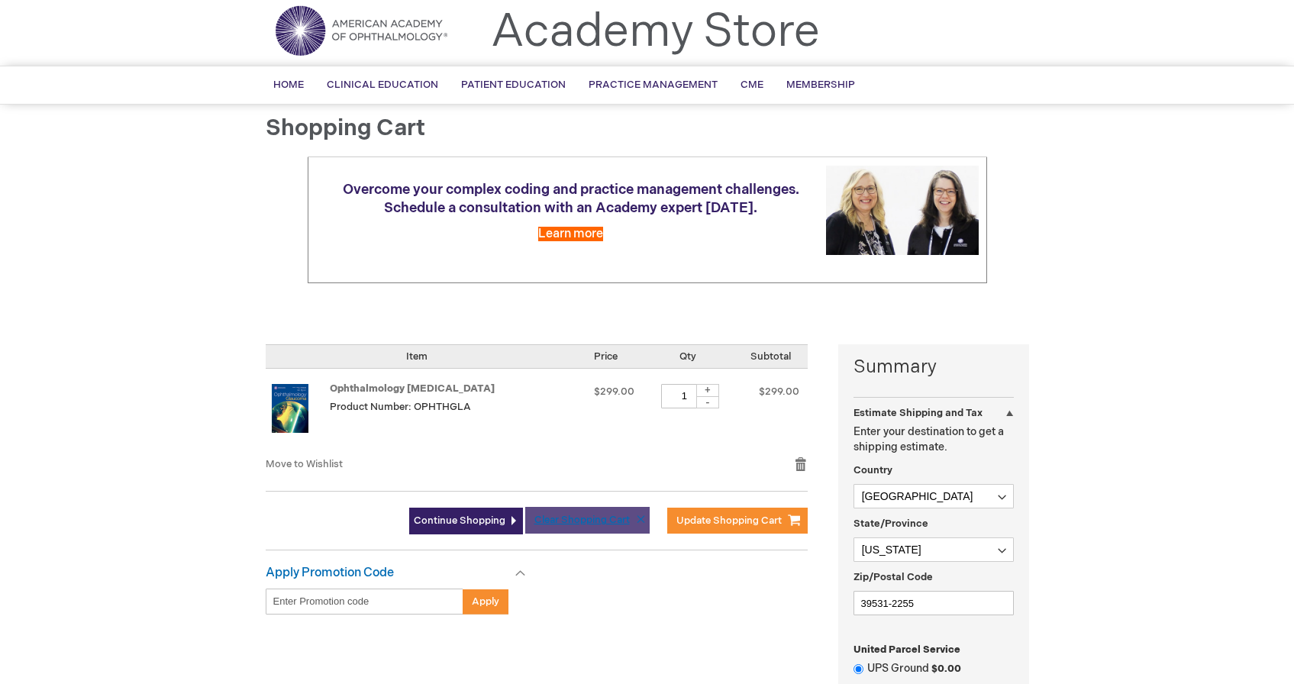
click at [642, 517] on button "Clear Shopping Cart" at bounding box center [587, 520] width 124 height 27
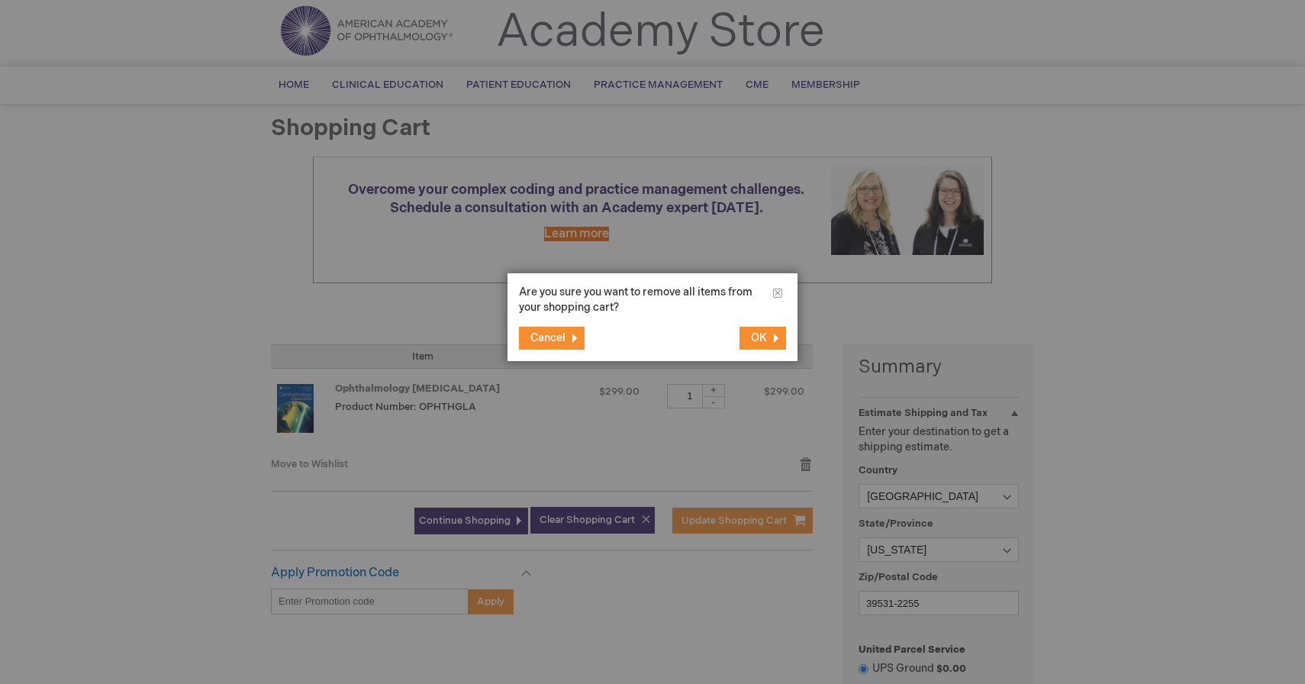
click at [764, 329] on button "OK" at bounding box center [763, 338] width 47 height 23
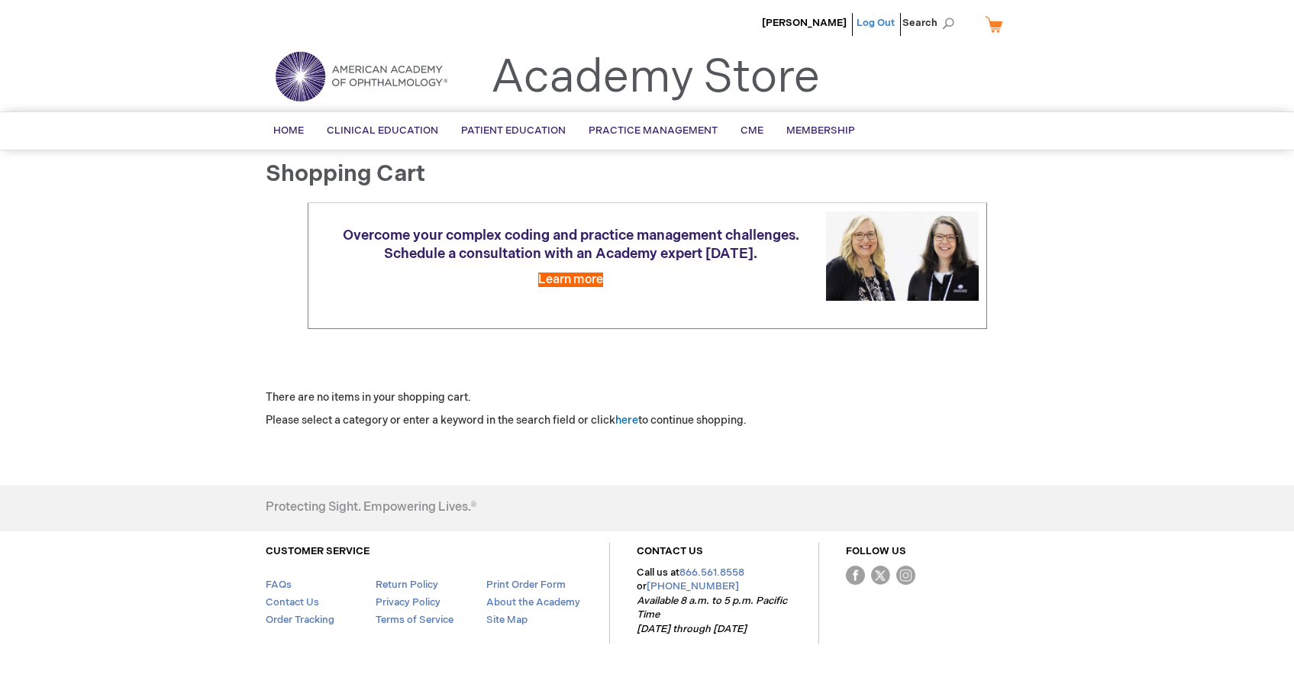
click at [877, 22] on link "Log Out" at bounding box center [876, 23] width 38 height 12
